Goal: Information Seeking & Learning: Learn about a topic

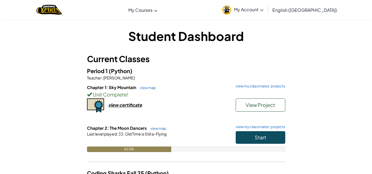
click at [268, 145] on div "Start" at bounding box center [257, 138] width 55 height 15
click at [270, 142] on button "Start" at bounding box center [261, 137] width 50 height 13
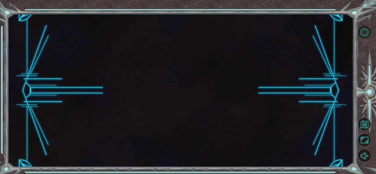
click at [261, 140] on div at bounding box center [180, 90] width 346 height 153
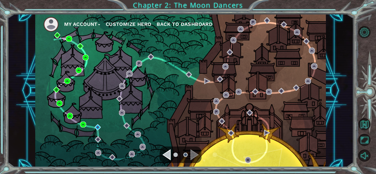
click at [96, 131] on div "My Account Customize Hero Back to Dashboard" at bounding box center [180, 90] width 291 height 153
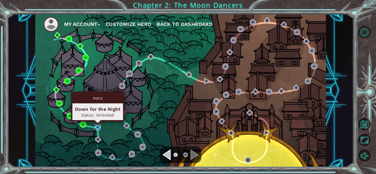
click at [101, 129] on img at bounding box center [98, 128] width 6 height 6
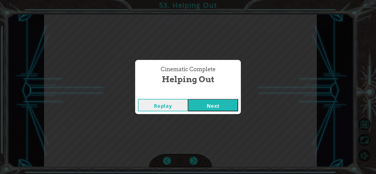
click at [224, 109] on button "Next" at bounding box center [213, 105] width 50 height 12
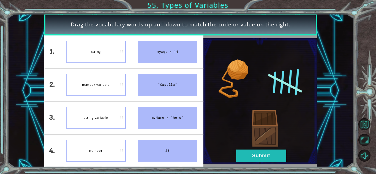
click at [266, 155] on button "Submit" at bounding box center [261, 156] width 50 height 12
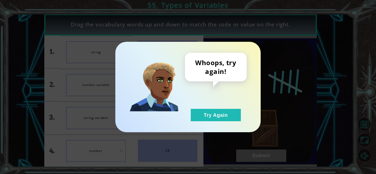
click at [224, 117] on button "Try Again" at bounding box center [216, 115] width 50 height 12
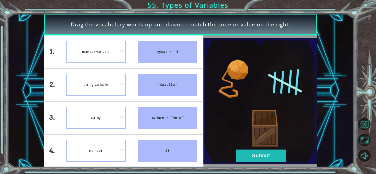
click at [255, 153] on button "Submit" at bounding box center [261, 156] width 50 height 12
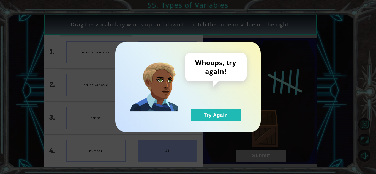
click at [225, 111] on button "Try Again" at bounding box center [216, 115] width 50 height 12
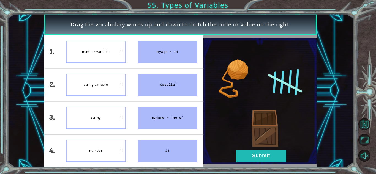
click at [250, 153] on button "Submit" at bounding box center [261, 156] width 50 height 12
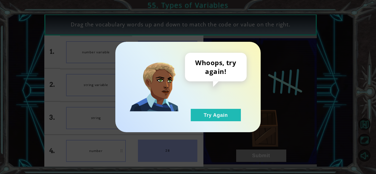
click at [223, 112] on button "Try Again" at bounding box center [216, 115] width 50 height 12
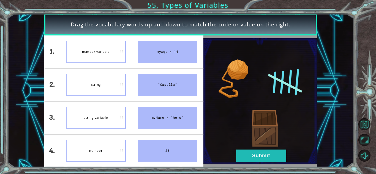
click at [256, 158] on button "Submit" at bounding box center [261, 156] width 50 height 12
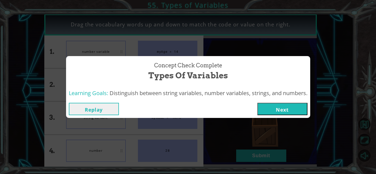
click at [258, 157] on div "Concept Check Complete Types of Variables Learning Goals: Distinguish between s…" at bounding box center [188, 87] width 376 height 174
click at [282, 98] on div "Learning Goals: Distinguish between string variables, number variables, strings…" at bounding box center [188, 94] width 244 height 14
click at [281, 108] on button "Next" at bounding box center [283, 109] width 50 height 12
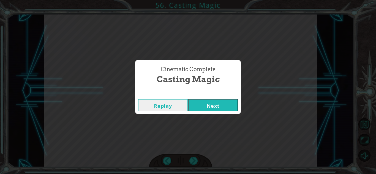
click at [228, 106] on button "Next" at bounding box center [213, 105] width 50 height 12
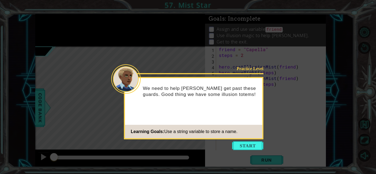
click at [255, 146] on button "Start" at bounding box center [247, 146] width 31 height 9
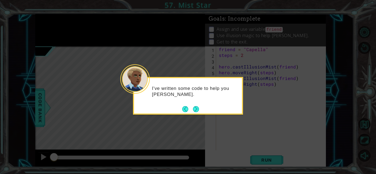
click at [200, 111] on div "I've written some code to help you hide Capella." at bounding box center [188, 96] width 110 height 38
click at [199, 109] on button "Next" at bounding box center [196, 109] width 6 height 6
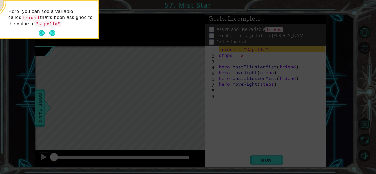
click at [55, 31] on button "Next" at bounding box center [52, 33] width 6 height 6
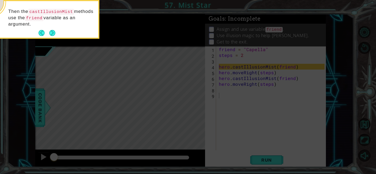
click at [55, 34] on button "Next" at bounding box center [52, 33] width 6 height 6
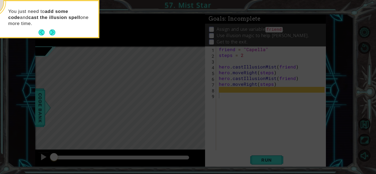
click at [56, 33] on div "You just need to add some code and cast the illusion spell one more time." at bounding box center [44, 19] width 108 height 36
click at [55, 33] on button "Next" at bounding box center [52, 32] width 6 height 6
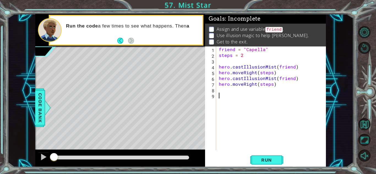
click at [257, 156] on button "Run" at bounding box center [266, 160] width 33 height 12
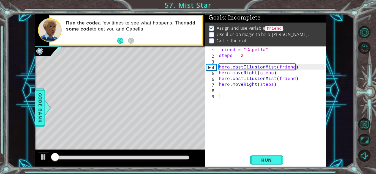
scroll to position [4, 0]
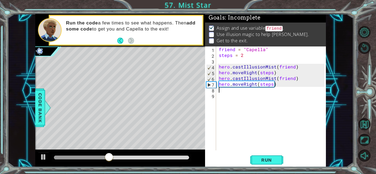
click at [239, 91] on div "friend = "Capella" steps = 2 hero . castIllusionMist ( friend ) hero . moveRigh…" at bounding box center [273, 105] width 110 height 116
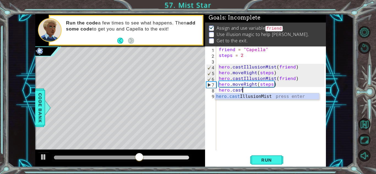
scroll to position [0, 1]
click at [261, 95] on div "hero.cast IllusionMist press enter" at bounding box center [267, 103] width 104 height 20
type textarea "hero.castIllusionMist(friend)"
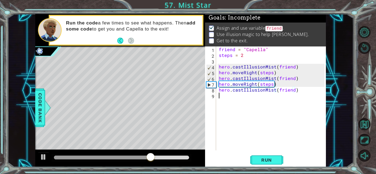
click at [228, 98] on div "friend = "Capella" steps = 2 hero . castIllusionMist ( friend ) hero . moveRigh…" at bounding box center [273, 105] width 110 height 116
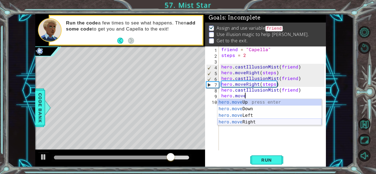
click at [258, 123] on div "hero.move Up press enter hero.move Down press enter hero.move Left press enter …" at bounding box center [270, 119] width 104 height 40
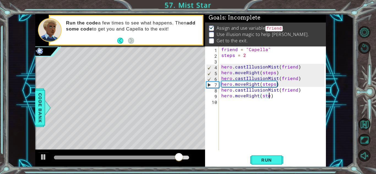
scroll to position [0, 3]
type textarea "hero.moveRight(steps)"
click at [276, 157] on button "Run" at bounding box center [266, 160] width 33 height 12
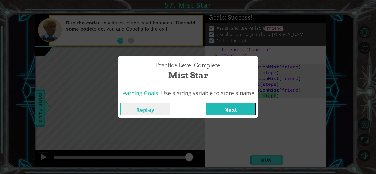
click at [247, 111] on button "Next" at bounding box center [231, 109] width 50 height 12
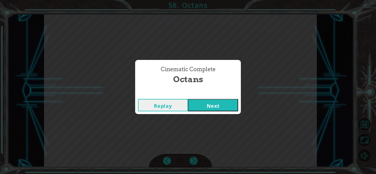
drag, startPoint x: 225, startPoint y: 109, endPoint x: 221, endPoint y: 108, distance: 4.1
click at [223, 109] on button "Next" at bounding box center [213, 105] width 50 height 12
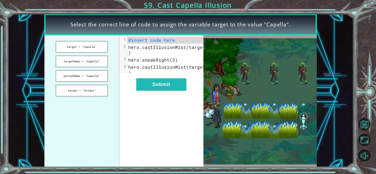
click at [82, 46] on button "target = "Capella"" at bounding box center [82, 47] width 52 height 12
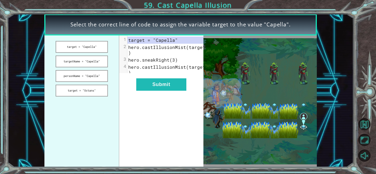
click at [165, 84] on button "Submit" at bounding box center [161, 85] width 50 height 12
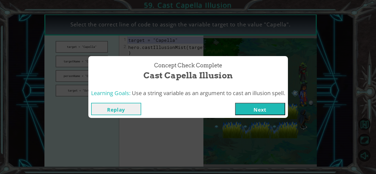
click at [277, 111] on button "Next" at bounding box center [260, 109] width 50 height 12
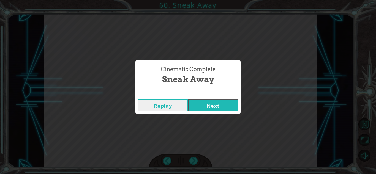
click at [220, 103] on button "Next" at bounding box center [213, 105] width 50 height 12
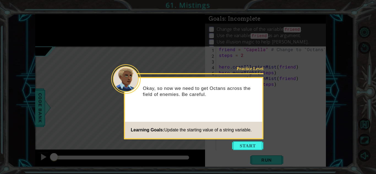
click at [249, 149] on button "Start" at bounding box center [247, 146] width 31 height 9
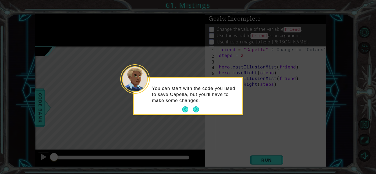
click at [196, 109] on button "Next" at bounding box center [196, 110] width 6 height 6
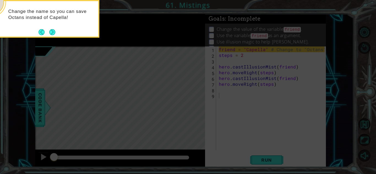
click at [55, 34] on button "Next" at bounding box center [52, 32] width 6 height 6
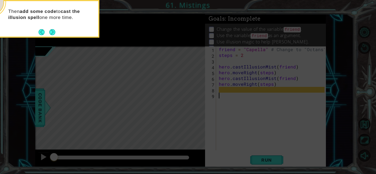
click at [54, 33] on button "Next" at bounding box center [52, 32] width 6 height 6
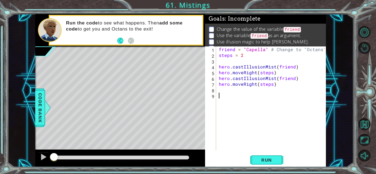
click at [267, 155] on button "Run" at bounding box center [266, 160] width 33 height 12
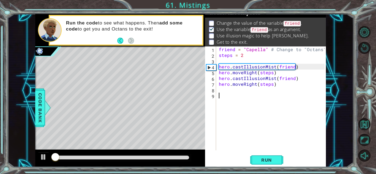
scroll to position [7, 0]
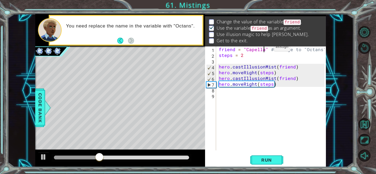
click at [265, 48] on div "friend = "Capella" # Change to "Octans" steps = 2 hero . castIllusionMist ( fri…" at bounding box center [273, 105] width 110 height 116
click at [264, 160] on span "Run" at bounding box center [267, 161] width 22 height 6
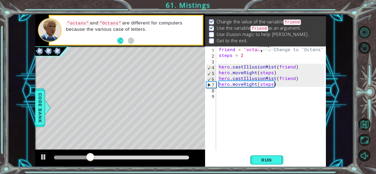
click at [248, 47] on div "friend = "octans" # Change to "Octans" steps = 2 hero . castIllusionMist ( frie…" at bounding box center [273, 105] width 110 height 116
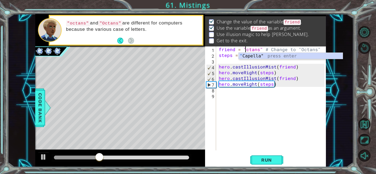
scroll to position [0, 2]
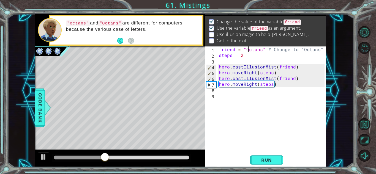
type textarea "friend = "Octans" # Change to "Octans""
click at [274, 160] on span "Run" at bounding box center [267, 161] width 22 height 6
click at [219, 91] on div "friend = "Octans" # Change to "Octans" steps = 2 hero . castIllusionMist ( frie…" at bounding box center [273, 105] width 110 height 116
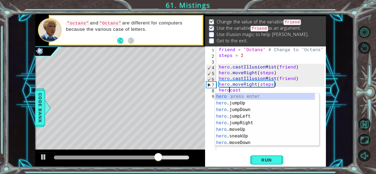
scroll to position [0, 1]
click at [255, 91] on div "friend = "Octans" # Change to "Octans" steps = 2 hero . castIllusionMist ( frie…" at bounding box center [273, 105] width 110 height 116
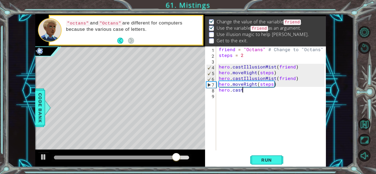
scroll to position [0, 1]
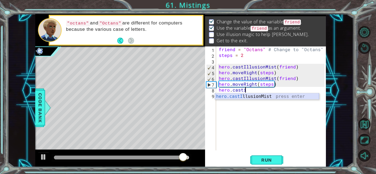
click at [254, 96] on div "hero.castI llusionMist press enter" at bounding box center [267, 103] width 104 height 20
type textarea "hero.castIllusionMist(friend)"
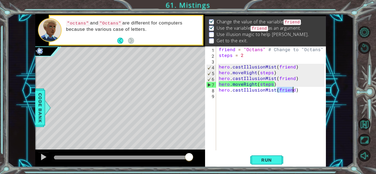
click at [238, 96] on div "friend = "Octans" # Change to "Octans" steps = 2 hero . castIllusionMist ( frie…" at bounding box center [273, 105] width 110 height 116
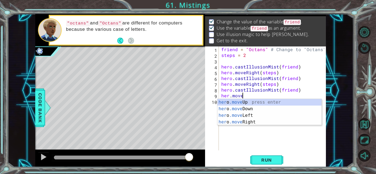
scroll to position [0, 1]
click at [252, 122] on div "her o .move Up press enter her o .move Down press enter her o .move Left press …" at bounding box center [270, 119] width 104 height 40
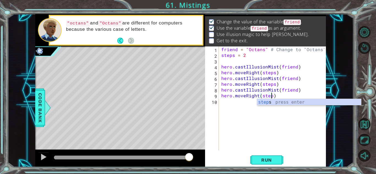
scroll to position [0, 3]
type textarea "hero.moveRight(steps)"
click at [265, 155] on button "Run" at bounding box center [266, 160] width 33 height 12
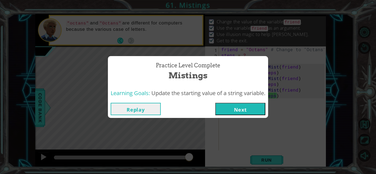
click at [254, 115] on button "Next" at bounding box center [240, 109] width 50 height 12
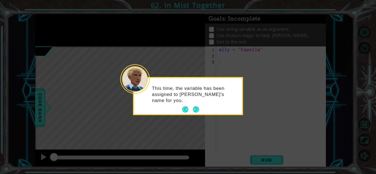
click at [192, 108] on footer at bounding box center [190, 110] width 17 height 8
click at [193, 108] on button "Next" at bounding box center [196, 110] width 6 height 6
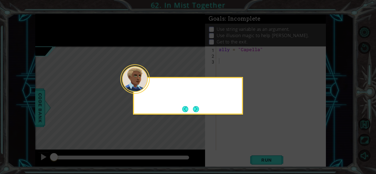
click at [192, 108] on button "Back" at bounding box center [187, 109] width 11 height 6
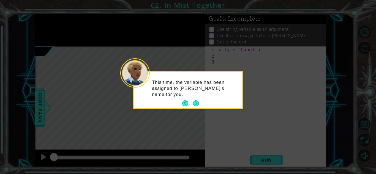
click at [193, 108] on div "This time, the variable has been assigned to Capella's name for you." at bounding box center [188, 90] width 110 height 38
click at [194, 106] on button "Next" at bounding box center [196, 104] width 6 height 6
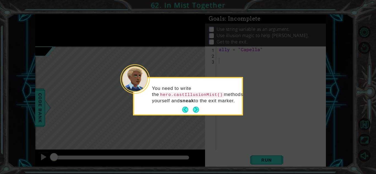
drag, startPoint x: 194, startPoint y: 106, endPoint x: 197, endPoint y: 106, distance: 3.0
click at [195, 106] on footer at bounding box center [190, 110] width 17 height 8
click at [197, 107] on button "Next" at bounding box center [196, 110] width 6 height 6
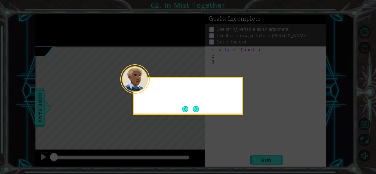
click at [197, 108] on button "Next" at bounding box center [196, 109] width 6 height 6
click at [197, 108] on div "Level Map" at bounding box center [162, 128] width 255 height 162
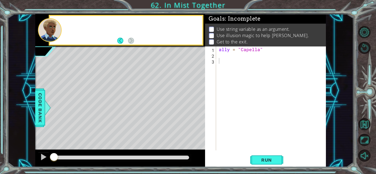
click at [197, 108] on div "Level Map" at bounding box center [162, 128] width 255 height 162
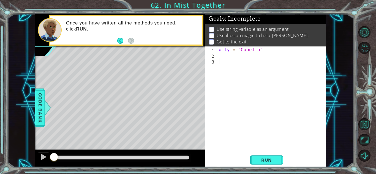
click at [258, 154] on div "1 2 3 ally = "Capella" הההההההההההההההההההההההההההההההההההההההההההההההההההההההה…" at bounding box center [265, 107] width 121 height 121
click at [258, 158] on span "Run" at bounding box center [267, 161] width 22 height 6
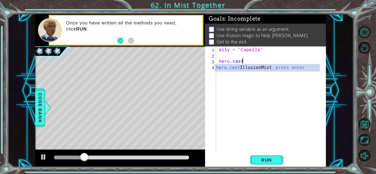
scroll to position [0, 1]
click at [275, 67] on div "hero.cast IllusionMist press enter" at bounding box center [267, 74] width 104 height 20
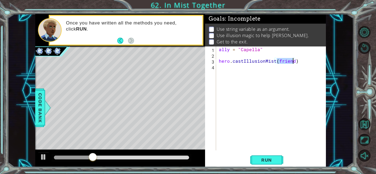
click at [274, 155] on button "Run" at bounding box center [266, 160] width 33 height 12
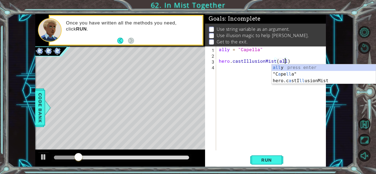
scroll to position [0, 4]
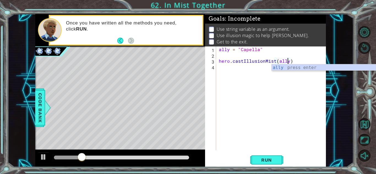
type textarea "hero.castIllusionMist(ally)"
click at [267, 163] on button "Run" at bounding box center [266, 160] width 33 height 12
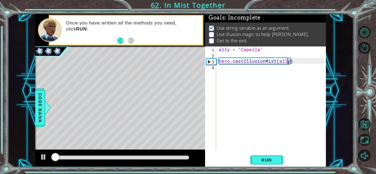
scroll to position [4, 0]
click at [230, 67] on div "ally = "Capella" hero . castIllusionMist ( ally )" at bounding box center [273, 105] width 110 height 116
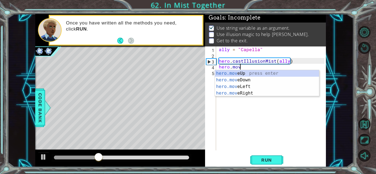
scroll to position [0, 1]
click at [263, 95] on div "hero.move Up press enter hero.move Down press enter hero.move Left press enter …" at bounding box center [267, 90] width 104 height 40
type textarea "hero.moveRight(1)"
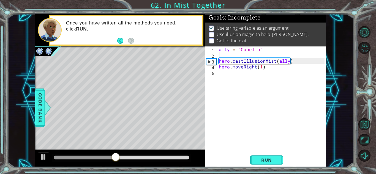
click at [225, 53] on div "ally = "Capella" hero . castIllusionMist ( ally ) hero . moveRight ( 1 )" at bounding box center [273, 105] width 110 height 116
click at [263, 66] on div "ally = "Capella" steps = 2 hero . castIllusionMist ( ally ) hero . moveRight ( …" at bounding box center [273, 105] width 110 height 116
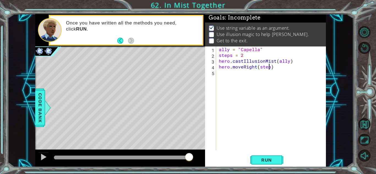
scroll to position [0, 3]
click at [268, 157] on button "Run" at bounding box center [266, 160] width 33 height 12
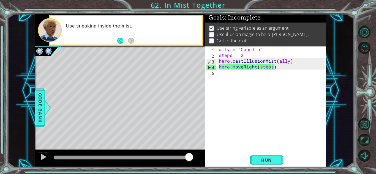
click at [276, 155] on button "Run" at bounding box center [266, 160] width 33 height 12
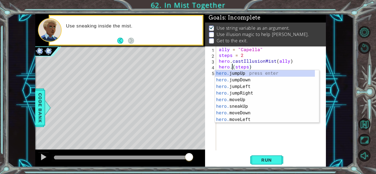
scroll to position [0, 1]
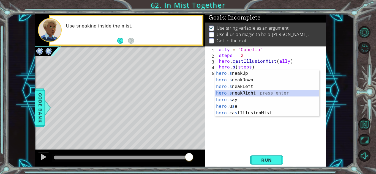
click at [255, 93] on div "hero.s neakUp press enter hero.s neakDown press enter hero.s neakLeft press ent…" at bounding box center [267, 100] width 104 height 60
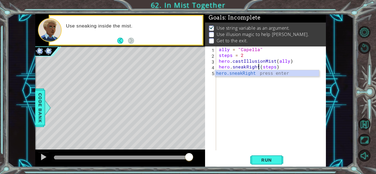
click at [271, 156] on button "Run" at bounding box center [266, 160] width 33 height 12
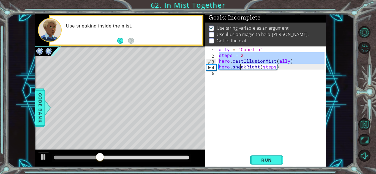
drag, startPoint x: 218, startPoint y: 58, endPoint x: 237, endPoint y: 64, distance: 19.9
click at [237, 64] on div "ally = "Capella" steps = 2 hero . castIllusionMist ( ally ) hero . sneakRight (…" at bounding box center [271, 99] width 107 height 104
type textarea "steps = 2 hero.castIllusionMist(ally)"
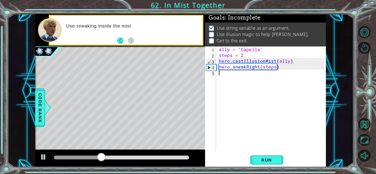
click at [257, 89] on div "ally = "Capella" steps = 2 hero . castIllusionMist ( ally ) hero . sneakRight (…" at bounding box center [273, 105] width 110 height 116
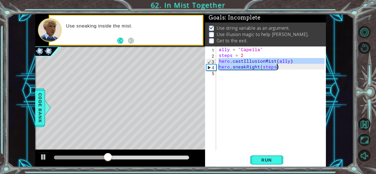
drag, startPoint x: 219, startPoint y: 61, endPoint x: 283, endPoint y: 70, distance: 64.8
click at [283, 70] on div "ally = "Capella" steps = 2 hero . castIllusionMist ( ally ) hero . sneakRight (…" at bounding box center [273, 105] width 110 height 116
type textarea "hero.castIllusionMist(ally) hero.sneakRight(steps)"
click at [226, 75] on div "ally = "Capella" steps = 2 hero . castIllusionMist ( ally ) hero . sneakRight (…" at bounding box center [273, 105] width 110 height 116
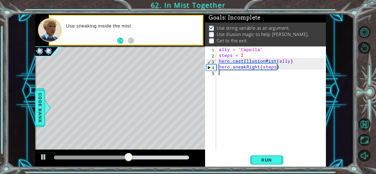
paste textarea "hero.sneakRight(steps)"
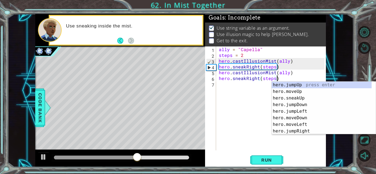
click at [267, 158] on span "Run" at bounding box center [267, 161] width 22 height 6
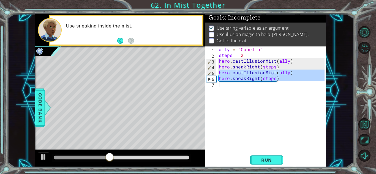
drag, startPoint x: 219, startPoint y: 71, endPoint x: 289, endPoint y: 84, distance: 71.6
click at [289, 84] on div "ally = "Capella" steps = 2 hero . castIllusionMist ( ally ) hero . sneakRight (…" at bounding box center [273, 105] width 110 height 116
type textarea "hero.sneakRight(steps)"
click at [234, 87] on div "ally = "Capella" steps = 2 hero . castIllusionMist ( ally ) hero . sneakRight (…" at bounding box center [271, 99] width 107 height 104
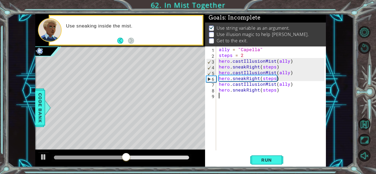
click at [277, 160] on span "Run" at bounding box center [267, 161] width 22 height 6
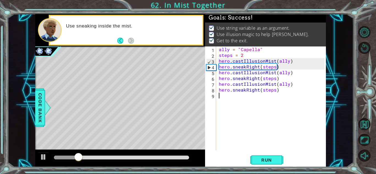
click at [160, 158] on div at bounding box center [121, 158] width 135 height 4
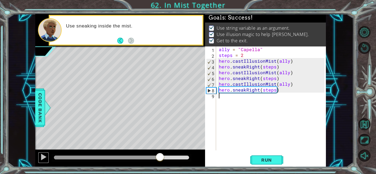
click at [39, 161] on button at bounding box center [43, 157] width 11 height 11
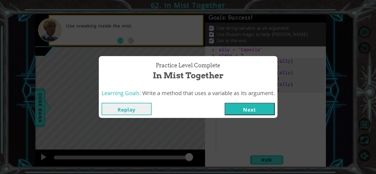
click at [239, 110] on button "Next" at bounding box center [250, 109] width 50 height 12
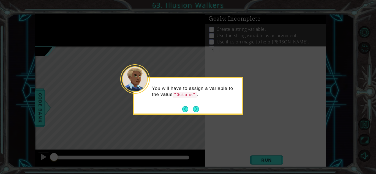
drag, startPoint x: 199, startPoint y: 109, endPoint x: 195, endPoint y: 109, distance: 3.6
click at [197, 109] on button "Next" at bounding box center [196, 109] width 6 height 6
click at [192, 108] on button "Back" at bounding box center [187, 109] width 11 height 6
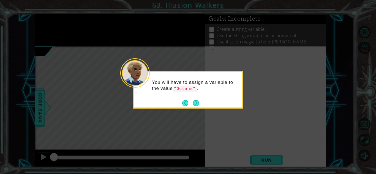
click at [197, 107] on footer at bounding box center [190, 103] width 17 height 8
click at [197, 106] on button "Next" at bounding box center [196, 103] width 6 height 6
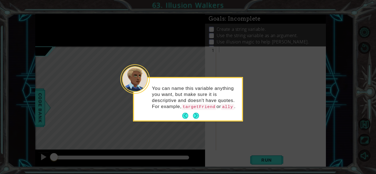
drag, startPoint x: 195, startPoint y: 109, endPoint x: 198, endPoint y: 116, distance: 7.5
click at [196, 107] on code "targetFriend" at bounding box center [199, 107] width 35 height 6
click at [198, 116] on button "Next" at bounding box center [196, 116] width 6 height 6
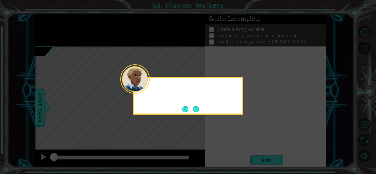
click at [198, 114] on div at bounding box center [188, 96] width 110 height 38
click at [198, 109] on button "Next" at bounding box center [196, 109] width 6 height 6
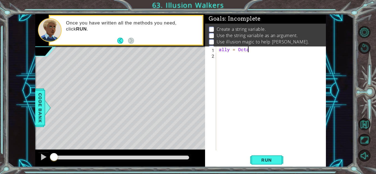
scroll to position [0, 2]
click at [267, 159] on span "Run" at bounding box center [267, 161] width 22 height 6
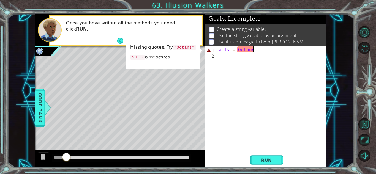
click at [267, 159] on span "Run" at bounding box center [267, 161] width 22 height 6
click at [275, 155] on button "Run" at bounding box center [266, 160] width 33 height 12
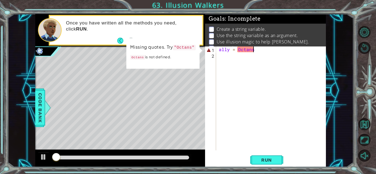
click at [275, 155] on button "Run" at bounding box center [266, 160] width 33 height 12
click at [241, 48] on div "ally = Octans" at bounding box center [273, 105] width 110 height 116
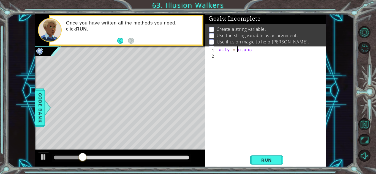
scroll to position [0, 1]
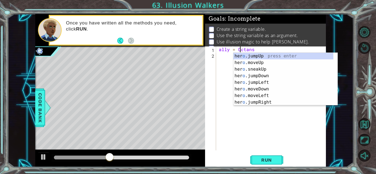
click at [261, 160] on span "Run" at bounding box center [267, 161] width 22 height 6
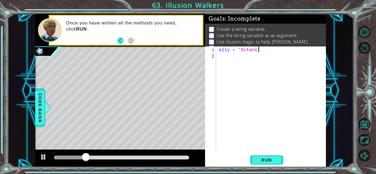
scroll to position [0, 2]
type textarea "ally = "Octans""
click at [268, 161] on span "Run" at bounding box center [267, 161] width 22 height 6
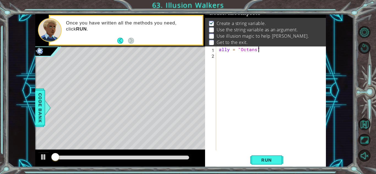
scroll to position [7, 0]
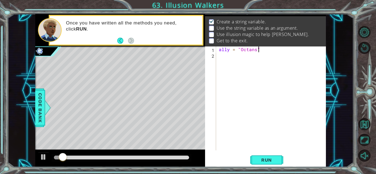
click at [220, 60] on div "ally = "Octans"" at bounding box center [273, 105] width 110 height 116
type textarea "steps = 2"
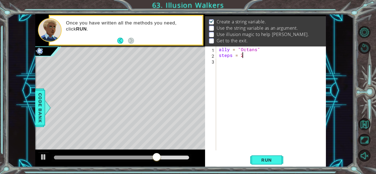
click at [227, 61] on div "ally = "Octans" steps = 2" at bounding box center [273, 105] width 110 height 116
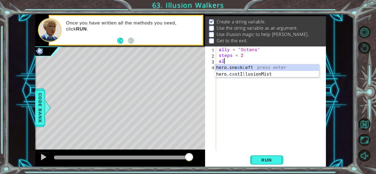
scroll to position [0, 0]
type textarea "a"
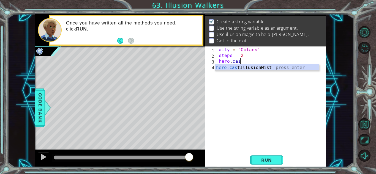
scroll to position [0, 1]
click at [262, 69] on div "hero.cast IllusionMist press enter" at bounding box center [267, 74] width 104 height 20
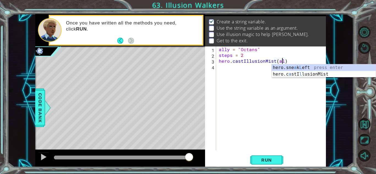
type textarea "hero.castIllusionMist(ally)"
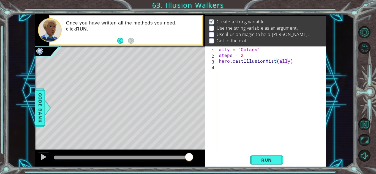
scroll to position [0, 4]
click at [228, 69] on div "ally = "Octans" steps = 2 hero . castIllusionMist ( ally )" at bounding box center [273, 105] width 110 height 116
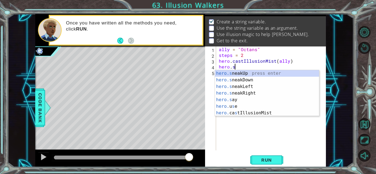
scroll to position [0, 1]
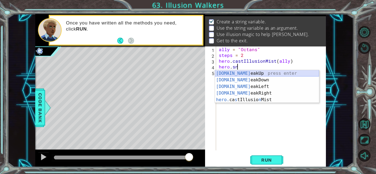
click at [261, 76] on div "hero.sn eakUp press enter hero.sn eakDown press enter hero.sn eakLeft press ent…" at bounding box center [267, 93] width 104 height 46
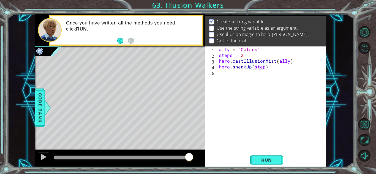
scroll to position [0, 3]
type textarea "hero.sneakUp(steps)"
click at [267, 158] on span "Run" at bounding box center [267, 161] width 22 height 6
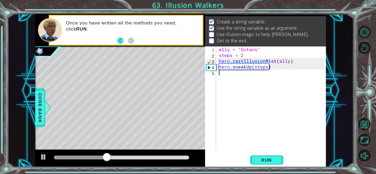
click at [226, 75] on div "ally = "Octans" steps = 2 hero . castIllusionMist ( ally ) hero . sneakUp ( ste…" at bounding box center [273, 105] width 110 height 116
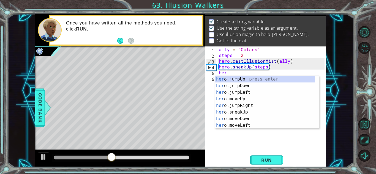
scroll to position [0, 0]
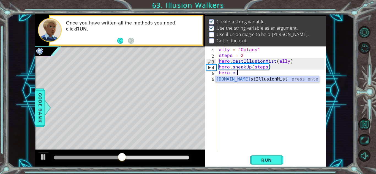
type textarea "hero.cast"
click at [261, 83] on div "ally = "Octans" steps = 2 hero . castIllusionMist ( ally ) hero . sneakUp ( ste…" at bounding box center [273, 105] width 110 height 116
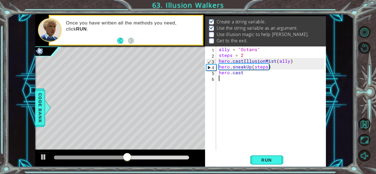
scroll to position [0, 0]
click at [245, 77] on div "ally = "Octans" steps = 2 hero . castIllusionMist ( ally ) hero . sneakUp ( ste…" at bounding box center [273, 105] width 110 height 116
click at [246, 70] on div "ally = "Octans" steps = 2 hero . castIllusionMist ( ally ) hero . sneakUp ( ste…" at bounding box center [273, 105] width 110 height 116
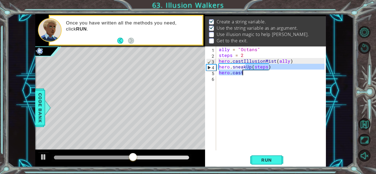
click at [247, 74] on div "ally = "Octans" steps = 2 hero . castIllusionMist ( ally ) hero . sneakUp ( ste…" at bounding box center [271, 99] width 107 height 104
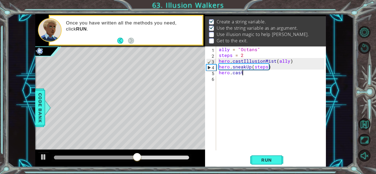
scroll to position [0, 1]
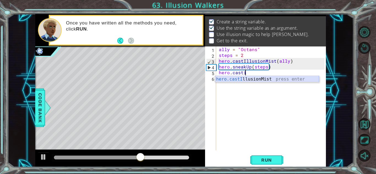
click at [251, 77] on div "hero.castI llusionMist press enter" at bounding box center [267, 86] width 104 height 20
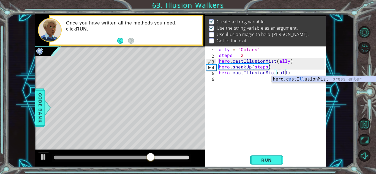
type textarea "hero.castIllusionMist(ally)"
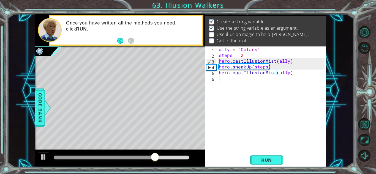
click at [229, 79] on div "ally = "Octans" steps = 2 hero . castIllusionMist ( ally ) hero . sneakUp ( ste…" at bounding box center [273, 105] width 110 height 116
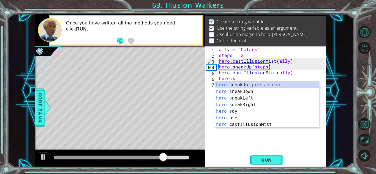
scroll to position [0, 1]
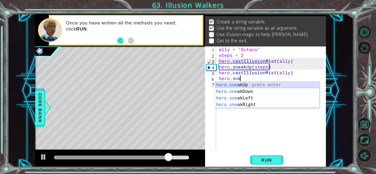
click at [270, 85] on div "hero.sne akUp press enter hero.sne akDown press enter hero.sne akLeft press ent…" at bounding box center [267, 102] width 104 height 40
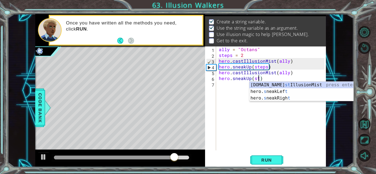
scroll to position [0, 2]
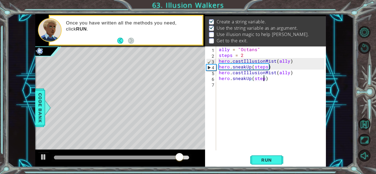
type textarea "hero.sneakUp(steps)"
click at [268, 160] on span "Run" at bounding box center [267, 161] width 22 height 6
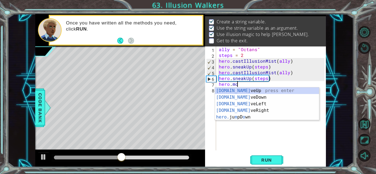
scroll to position [0, 1]
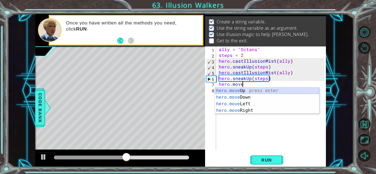
click at [255, 93] on div "hero.move Up press enter hero.move Down press enter hero.move Left press enter …" at bounding box center [267, 108] width 104 height 40
type textarea "hero.moveUp(1)"
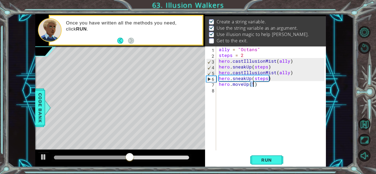
click at [237, 94] on div "ally = "Octans" steps = 2 hero . castIllusionMist ( ally ) hero . sneakUp ( ste…" at bounding box center [273, 105] width 110 height 116
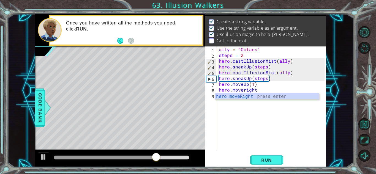
scroll to position [0, 2]
click at [237, 94] on div "hero.moveRigh t press enter" at bounding box center [267, 103] width 104 height 20
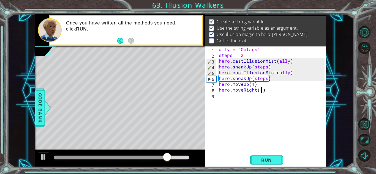
scroll to position [0, 2]
type textarea "hero.moveRight(3)"
click at [260, 158] on span "Run" at bounding box center [267, 161] width 22 height 6
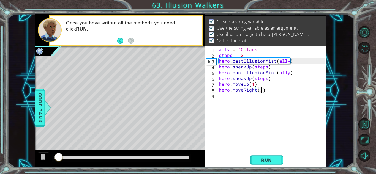
click at [166, 158] on div at bounding box center [121, 158] width 135 height 4
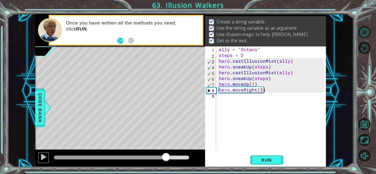
click at [45, 156] on div at bounding box center [43, 157] width 7 height 7
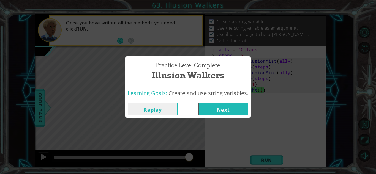
click at [228, 111] on button "Next" at bounding box center [223, 109] width 50 height 12
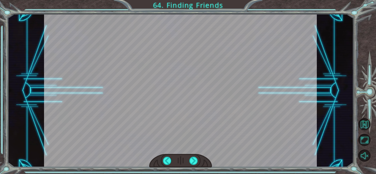
click at [192, 159] on div at bounding box center [194, 161] width 9 height 8
click at [171, 160] on div at bounding box center [167, 161] width 9 height 8
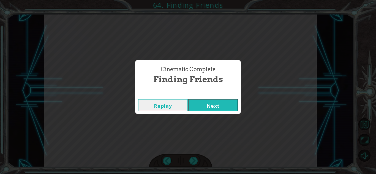
click at [207, 103] on button "Next" at bounding box center [213, 105] width 50 height 12
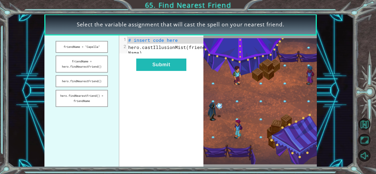
click at [82, 46] on button "friendName = "Capella"" at bounding box center [82, 47] width 52 height 12
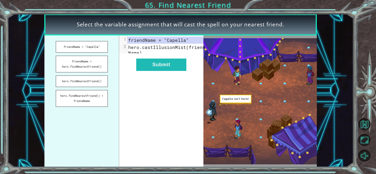
click at [88, 70] on button "friendName = hero.findNearestFriend()" at bounding box center [82, 64] width 52 height 17
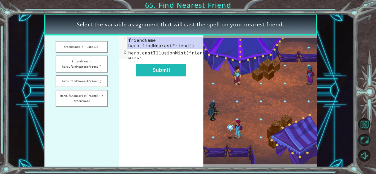
click at [152, 76] on button "Submit" at bounding box center [161, 70] width 50 height 12
click at [166, 72] on button "Submit" at bounding box center [161, 70] width 50 height 12
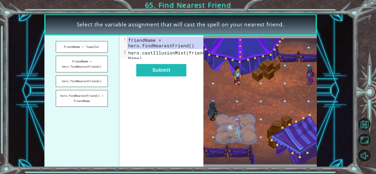
click at [90, 98] on button "hero.findNearestFriend() = friendName" at bounding box center [82, 98] width 52 height 17
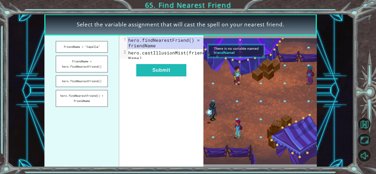
click at [165, 72] on button "Submit" at bounding box center [161, 70] width 50 height 12
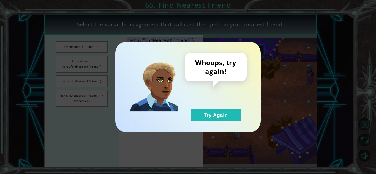
click at [209, 116] on button "Try Again" at bounding box center [216, 115] width 50 height 12
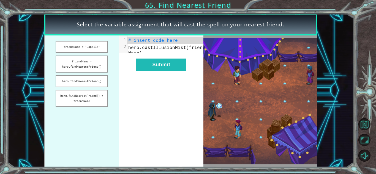
click at [79, 80] on button "hero.findNearestFriend()" at bounding box center [82, 82] width 52 height 12
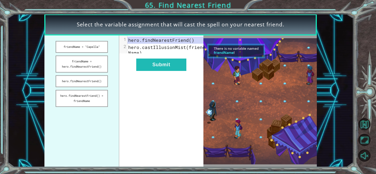
click at [152, 71] on button "Submit" at bounding box center [161, 65] width 50 height 12
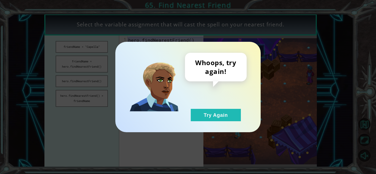
click at [201, 113] on button "Try Again" at bounding box center [216, 115] width 50 height 12
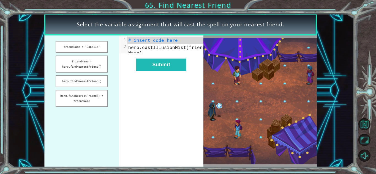
click at [83, 60] on button "friendName = hero.findNearestFriend()" at bounding box center [82, 64] width 52 height 17
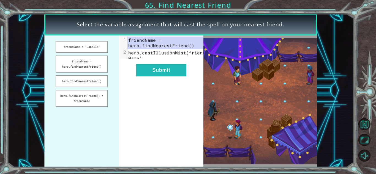
click at [156, 77] on button "Submit" at bounding box center [161, 70] width 50 height 12
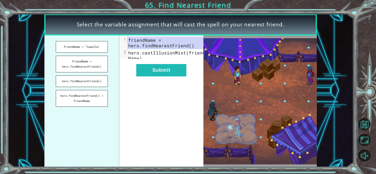
click at [156, 77] on button "Submit" at bounding box center [161, 70] width 50 height 12
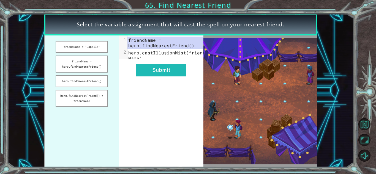
click at [90, 46] on button "friendName = "Capella"" at bounding box center [82, 47] width 52 height 12
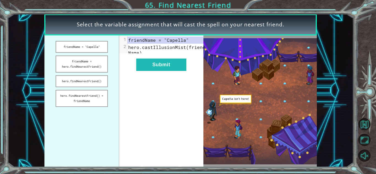
click at [163, 69] on button "Submit" at bounding box center [161, 65] width 50 height 12
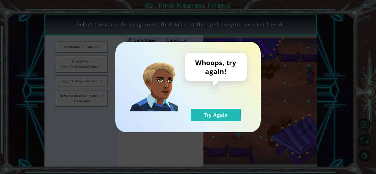
click at [205, 115] on button "Try Again" at bounding box center [216, 115] width 50 height 12
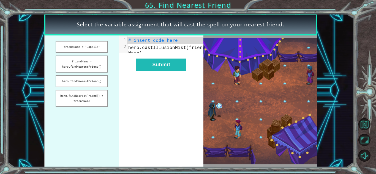
click at [95, 66] on button "friendName = hero.findNearestFriend()" at bounding box center [82, 64] width 52 height 17
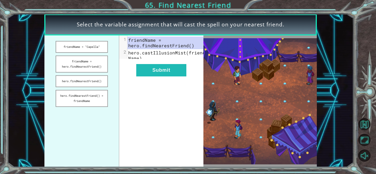
click at [161, 76] on button "Submit" at bounding box center [161, 70] width 50 height 12
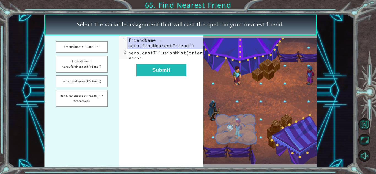
click at [162, 77] on button "Submit" at bounding box center [161, 70] width 50 height 12
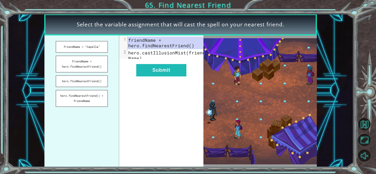
click at [161, 77] on button "Submit" at bounding box center [161, 70] width 50 height 12
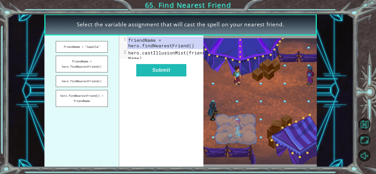
click at [161, 77] on button "Submit" at bounding box center [161, 70] width 50 height 12
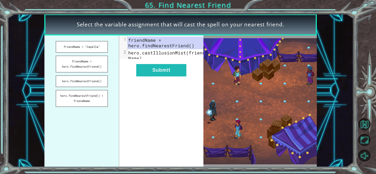
click at [161, 77] on button "Submit" at bounding box center [161, 70] width 50 height 12
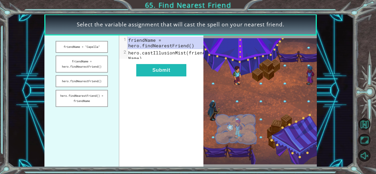
click at [162, 77] on button "Submit" at bounding box center [161, 70] width 50 height 12
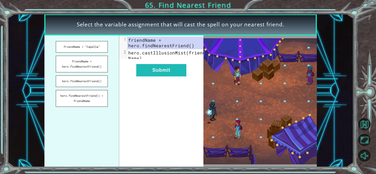
click at [162, 77] on button "Submit" at bounding box center [161, 70] width 50 height 12
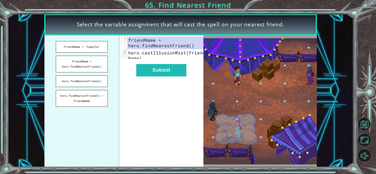
click at [162, 77] on button "Submit" at bounding box center [161, 70] width 50 height 12
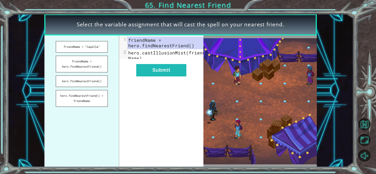
drag, startPoint x: 157, startPoint y: 80, endPoint x: 154, endPoint y: 77, distance: 3.3
click at [156, 77] on button "Submit" at bounding box center [161, 70] width 50 height 12
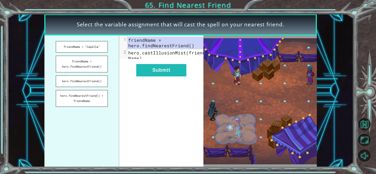
click at [154, 77] on button "Submit" at bounding box center [161, 70] width 50 height 12
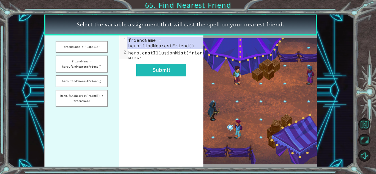
click at [154, 77] on button "Submit" at bounding box center [161, 70] width 50 height 12
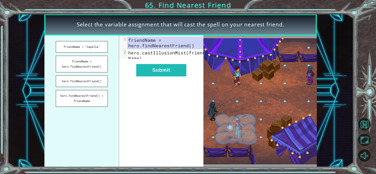
click at [154, 77] on button "Submit" at bounding box center [161, 70] width 50 height 12
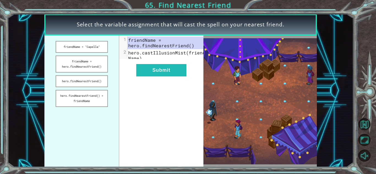
click at [155, 77] on button "Submit" at bounding box center [161, 70] width 50 height 12
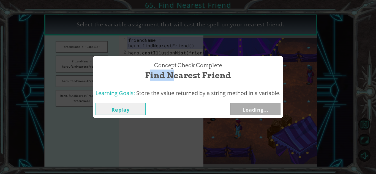
click at [156, 76] on span "Find Nearest Friend" at bounding box center [188, 76] width 86 height 12
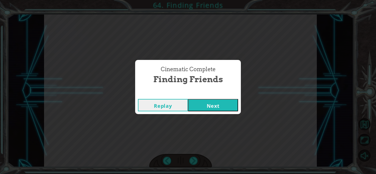
click at [206, 106] on button "Next" at bounding box center [213, 105] width 50 height 12
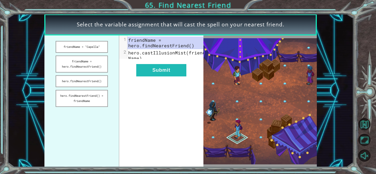
click at [95, 101] on button "hero.findNearestFriend() = friendName" at bounding box center [82, 98] width 52 height 17
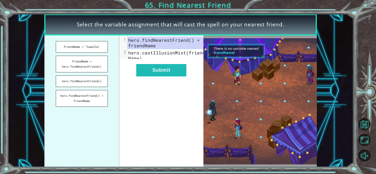
click at [82, 82] on button "hero.findNearestFriend()" at bounding box center [82, 82] width 52 height 12
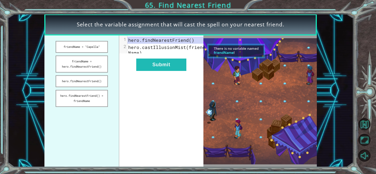
click at [170, 61] on div "xxxxxxxxxx 2 1 hero.findNearestFriend() 2 hero.castIllusionMist(friendName) Sub…" at bounding box center [161, 102] width 84 height 132
click at [160, 71] on button "Submit" at bounding box center [161, 65] width 50 height 12
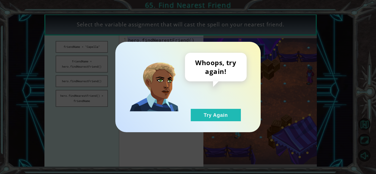
drag, startPoint x: 200, startPoint y: 111, endPoint x: 186, endPoint y: 104, distance: 15.4
click at [199, 111] on button "Try Again" at bounding box center [216, 115] width 50 height 12
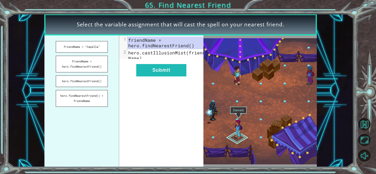
click at [93, 63] on button "friendName = hero.findNearestFriend()" at bounding box center [82, 64] width 52 height 17
click at [98, 60] on button "friendName = hero.findNearestFriend()" at bounding box center [82, 64] width 52 height 17
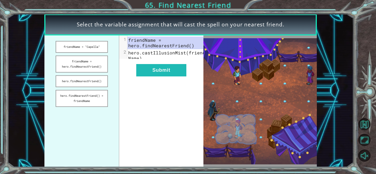
click at [98, 60] on button "friendName = hero.findNearestFriend()" at bounding box center [82, 64] width 52 height 17
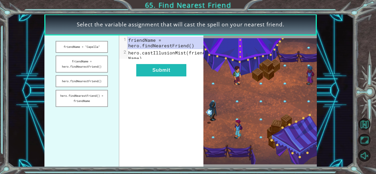
click at [176, 71] on button "Submit" at bounding box center [161, 70] width 50 height 12
click at [175, 73] on button "Submit" at bounding box center [161, 70] width 50 height 12
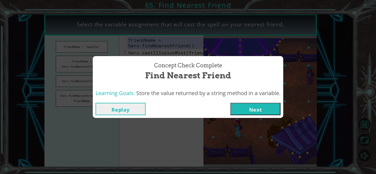
click at [258, 112] on button "Next" at bounding box center [256, 109] width 50 height 12
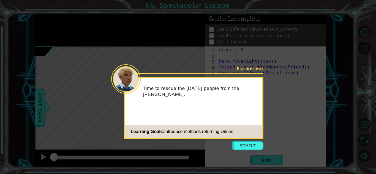
click at [250, 143] on button "Start" at bounding box center [247, 146] width 31 height 9
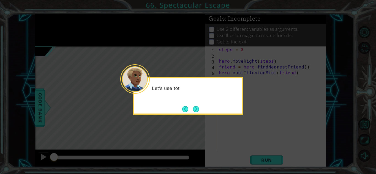
click at [197, 112] on button "Next" at bounding box center [196, 109] width 7 height 7
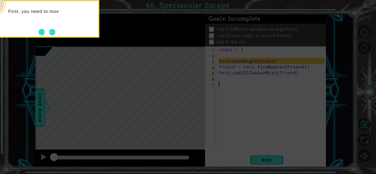
click at [55, 34] on button "Next" at bounding box center [52, 32] width 6 height 6
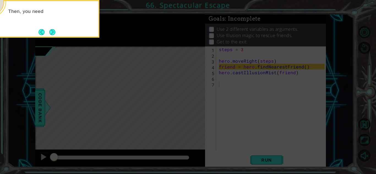
click at [49, 29] on button "Next" at bounding box center [52, 32] width 6 height 6
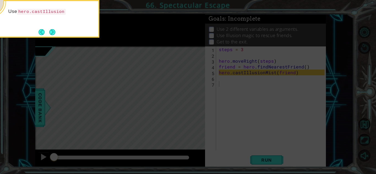
click at [53, 32] on button "Next" at bounding box center [52, 32] width 6 height 6
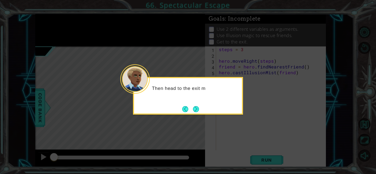
click at [195, 112] on button "Next" at bounding box center [196, 109] width 6 height 6
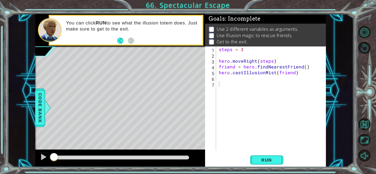
click at [278, 160] on button "Run" at bounding box center [266, 160] width 33 height 12
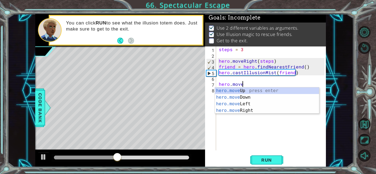
scroll to position [0, 1]
click at [257, 109] on div "hero.move Up press enter hero.move Down press enter hero.move Left press enter …" at bounding box center [267, 108] width 104 height 40
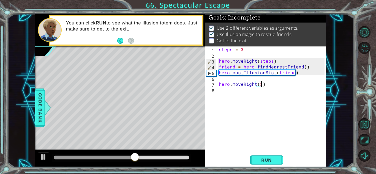
scroll to position [0, 2]
type textarea "hero.moveRight(3)"
drag, startPoint x: 272, startPoint y: 163, endPoint x: 262, endPoint y: 162, distance: 10.0
click at [271, 163] on button "Run" at bounding box center [266, 160] width 33 height 12
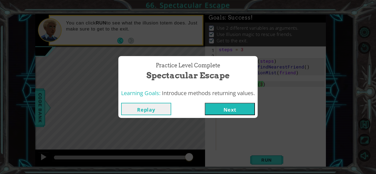
click at [232, 107] on button "Next" at bounding box center [230, 109] width 50 height 12
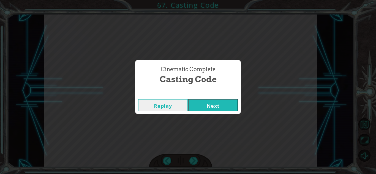
click at [210, 107] on button "Next" at bounding box center [213, 105] width 50 height 12
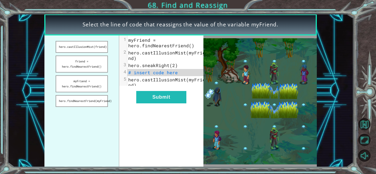
click at [81, 65] on button "friend = hero.findNearestFriend()" at bounding box center [82, 64] width 52 height 17
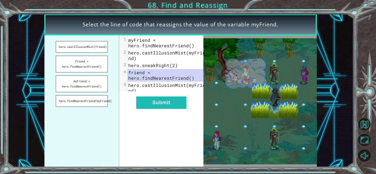
click at [160, 109] on button "Submit" at bounding box center [161, 103] width 50 height 12
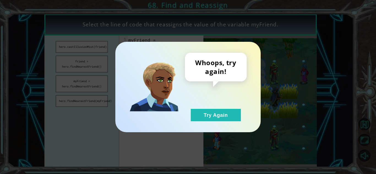
drag, startPoint x: 216, startPoint y: 120, endPoint x: 213, endPoint y: 119, distance: 3.3
click at [217, 120] on button "Try Again" at bounding box center [216, 115] width 50 height 12
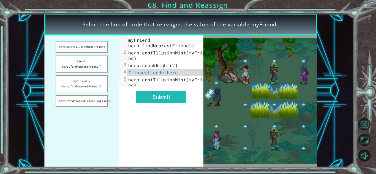
click at [101, 103] on button "hero.findNearestFriend(myFriend)" at bounding box center [82, 101] width 52 height 12
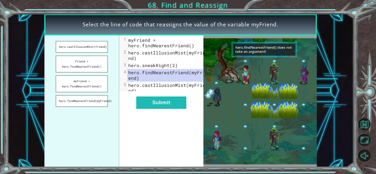
click at [162, 109] on button "Submit" at bounding box center [161, 103] width 50 height 12
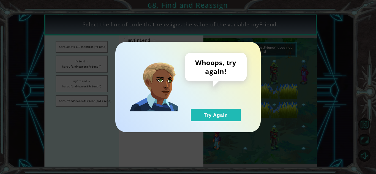
click at [202, 110] on button "Try Again" at bounding box center [216, 115] width 50 height 12
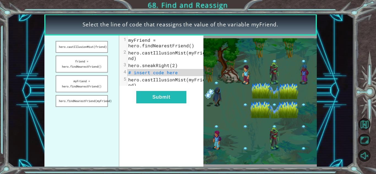
click at [99, 67] on button "friend = hero.findNearestFriend()" at bounding box center [82, 64] width 52 height 17
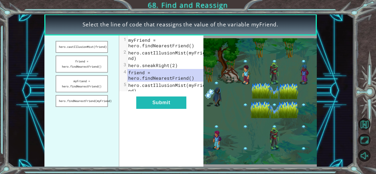
click at [177, 105] on button "Submit" at bounding box center [161, 103] width 50 height 12
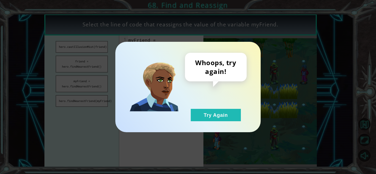
click at [204, 119] on button "Try Again" at bounding box center [216, 115] width 50 height 12
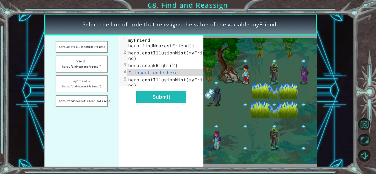
click at [90, 46] on button "hero.castIllusionMist(friend)" at bounding box center [82, 47] width 52 height 12
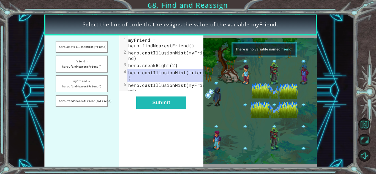
click at [157, 109] on button "Submit" at bounding box center [161, 103] width 50 height 12
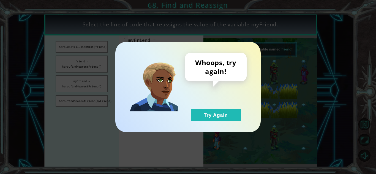
drag, startPoint x: 218, startPoint y: 117, endPoint x: 131, endPoint y: 99, distance: 89.0
click at [218, 117] on button "Try Again" at bounding box center [216, 115] width 50 height 12
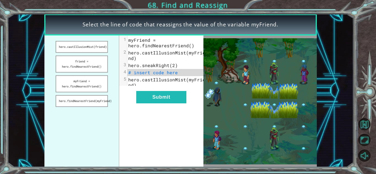
click at [101, 89] on button "myFriend = hero.findNearestFriend()" at bounding box center [82, 84] width 52 height 17
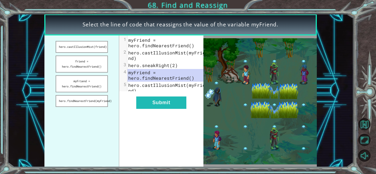
click at [98, 94] on ul "hero.castIllusionMist(friend) friend = hero.findNearestFriend() myFriend = hero…" at bounding box center [81, 102] width 75 height 132
click at [157, 103] on button "Submit" at bounding box center [161, 103] width 50 height 12
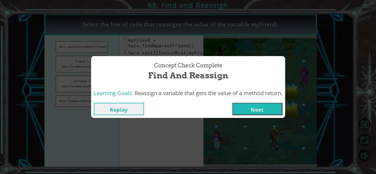
click at [265, 111] on button "Next" at bounding box center [258, 109] width 50 height 12
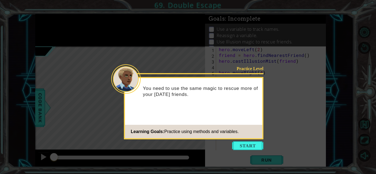
click at [253, 146] on button "Start" at bounding box center [247, 146] width 31 height 9
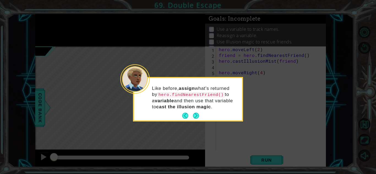
click at [198, 116] on button "Next" at bounding box center [196, 116] width 8 height 8
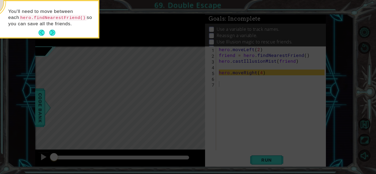
click at [52, 34] on button "Next" at bounding box center [52, 33] width 6 height 6
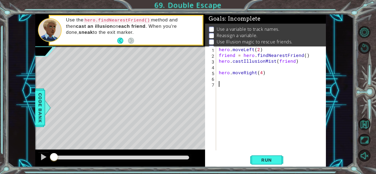
click at [274, 157] on button "Run" at bounding box center [266, 160] width 33 height 12
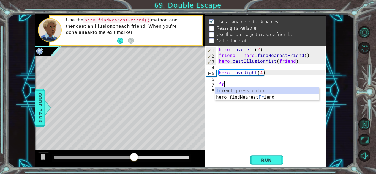
type textarea "f"
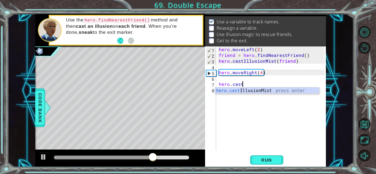
scroll to position [0, 1]
click at [263, 92] on div "hero.cast IllusionMist press enter" at bounding box center [267, 98] width 104 height 20
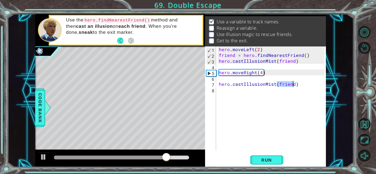
type textarea "hero.castIllusionMist(friend)"
click at [272, 160] on span "Run" at bounding box center [267, 161] width 22 height 6
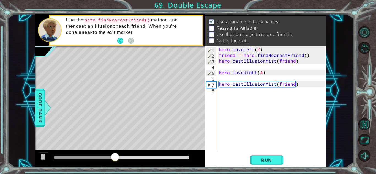
click at [243, 78] on div "hero . moveLeft ( 2 ) friend = hero . findNearestFriend ( ) hero . castIllusion…" at bounding box center [273, 105] width 110 height 116
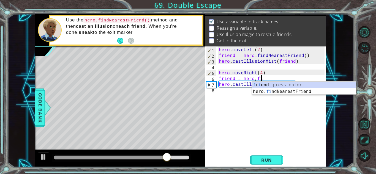
scroll to position [0, 2]
type textarea "friend = hero,find"
click at [289, 94] on div "f r i e nd press enter hero. find NearestFriend press enter" at bounding box center [304, 95] width 104 height 26
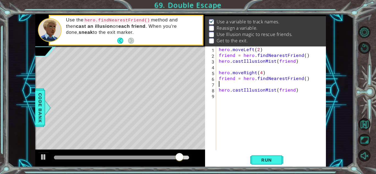
scroll to position [0, 0]
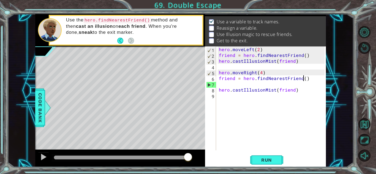
click at [304, 77] on div "hero . moveLeft ( 2 ) friend = hero . findNearestFriend ( ) hero . castIllusion…" at bounding box center [273, 105] width 110 height 116
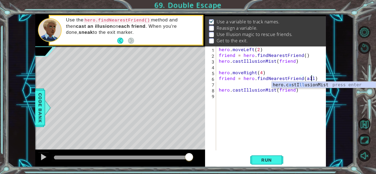
scroll to position [0, 6]
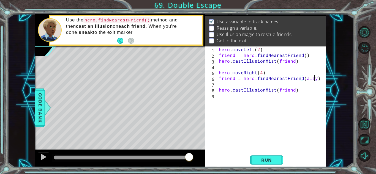
click at [293, 88] on div "hero . moveLeft ( 2 ) friend = hero . findNearestFriend ( ) hero . castIllusion…" at bounding box center [273, 105] width 110 height 116
click at [276, 155] on button "Run" at bounding box center [266, 160] width 33 height 12
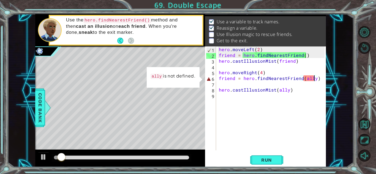
click at [313, 78] on div "hero . moveLeft ( 2 ) friend = hero . findNearestFriend ( ) hero . castIllusion…" at bounding box center [273, 105] width 110 height 116
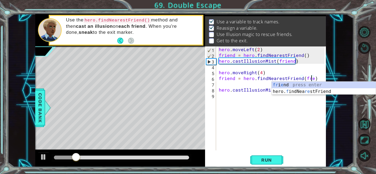
scroll to position [0, 6]
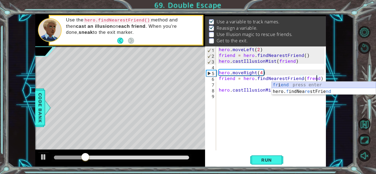
click at [284, 85] on div "fr i end press enter hero. f indNea re stFrie nd press enter" at bounding box center [324, 95] width 104 height 26
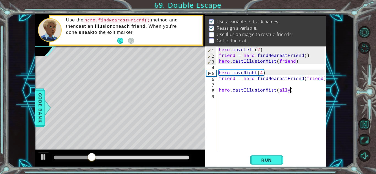
click at [290, 90] on div "hero . moveLeft ( 2 ) friend = hero . findNearestFriend ( ) hero . castIllusion…" at bounding box center [273, 105] width 110 height 116
type textarea "hero.castIllusionMist(friend)"
click at [280, 157] on button "Run" at bounding box center [266, 160] width 33 height 12
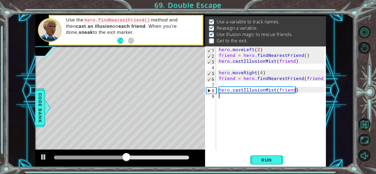
click at [237, 104] on div "hero . moveLeft ( 2 ) friend = hero . findNearestFriend ( ) hero . castIllusion…" at bounding box center [273, 105] width 110 height 116
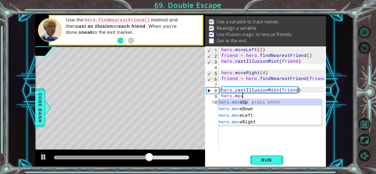
scroll to position [0, 1]
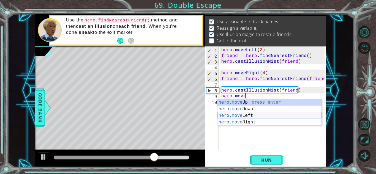
click at [275, 116] on div "hero.move Up press enter hero.move Down press enter hero.move Left press enter …" at bounding box center [270, 119] width 104 height 40
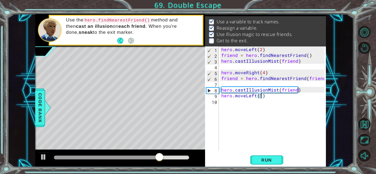
type textarea "hero.moveLeft(2)"
click at [236, 102] on div "hero . moveLeft ( 2 ) friend = hero . findNearestFriend ( ) hero . castIllusion…" at bounding box center [273, 105] width 107 height 116
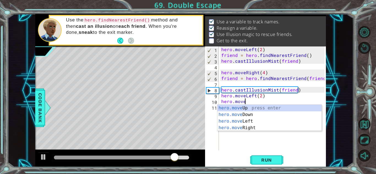
scroll to position [0, 1]
click at [257, 111] on div "hero.move Up press enter hero.move Down press enter hero.move Left press enter …" at bounding box center [270, 125] width 104 height 40
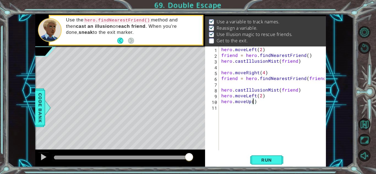
scroll to position [0, 2]
type textarea "hero.moveUp(4)"
click at [265, 160] on span "Run" at bounding box center [267, 161] width 22 height 6
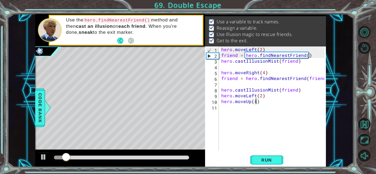
click at [157, 157] on div at bounding box center [121, 158] width 135 height 4
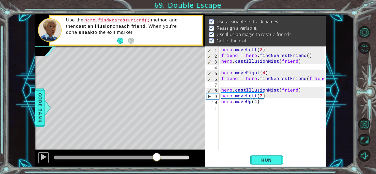
click at [43, 161] on div at bounding box center [43, 157] width 7 height 7
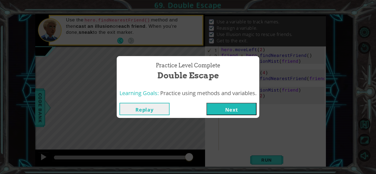
click at [244, 114] on button "Next" at bounding box center [232, 109] width 50 height 12
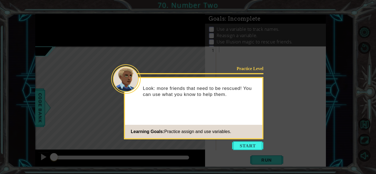
click at [243, 143] on button "Start" at bounding box center [247, 146] width 31 height 9
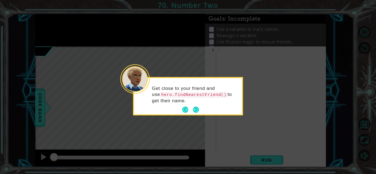
click at [197, 106] on button "Next" at bounding box center [195, 109] width 7 height 7
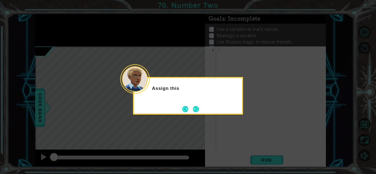
click at [196, 106] on button "Next" at bounding box center [196, 109] width 10 height 10
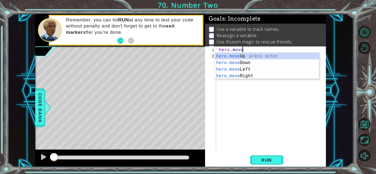
scroll to position [0, 1]
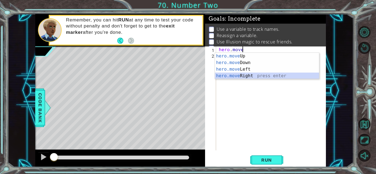
click at [273, 78] on div "hero.move Up press enter hero.move Down press enter hero.move Left press enter …" at bounding box center [267, 73] width 104 height 40
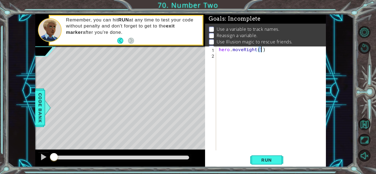
type textarea "hero.moveRight(2)"
click at [226, 59] on div "hero . moveRight ( 2 )" at bounding box center [273, 105] width 110 height 116
click at [238, 53] on div "hero . moveRight ( 2 ) friend = hero . fin" at bounding box center [273, 105] width 110 height 116
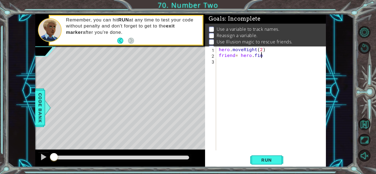
click at [265, 56] on div "hero . moveRight ( 2 ) friend = hero . fin" at bounding box center [273, 105] width 110 height 116
type textarea "friend= hero.find"
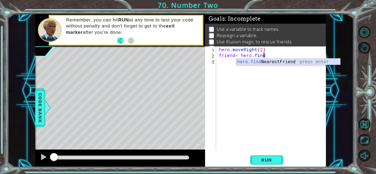
click at [273, 61] on div "hero.find NearestFriend press enter" at bounding box center [288, 69] width 104 height 20
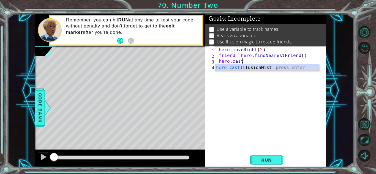
scroll to position [0, 1]
click at [274, 68] on div "hero.cast IllusionMist press enter" at bounding box center [267, 74] width 104 height 20
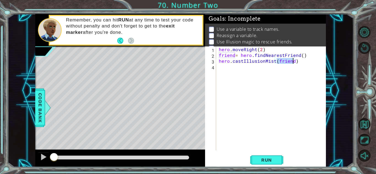
type textarea "hero.castIllusionMist(friend)"
click at [271, 159] on span "Run" at bounding box center [267, 161] width 22 height 6
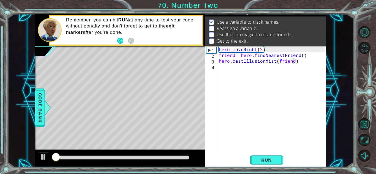
scroll to position [7, 0]
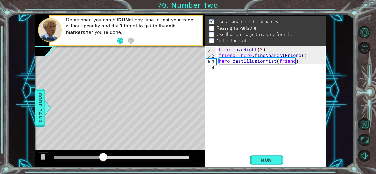
click at [229, 72] on div "hero . moveRight ( 2 ) friend = hero . findNearestFriend ( ) hero . castIllusio…" at bounding box center [273, 105] width 110 height 116
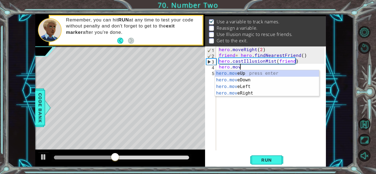
scroll to position [0, 1]
click at [267, 94] on div "hero.move Up press enter hero.move Down press enter hero.move Left press enter …" at bounding box center [267, 90] width 104 height 40
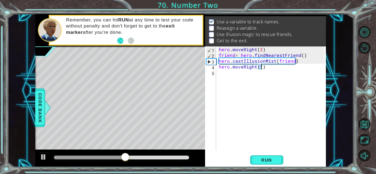
type textarea "hero.moveRight(2)"
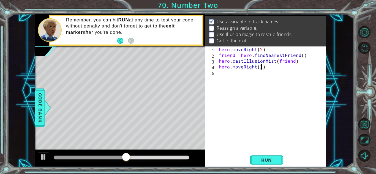
scroll to position [0, 2]
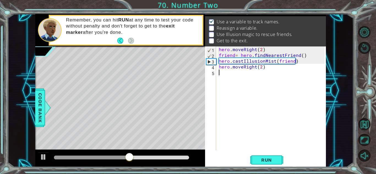
click at [226, 78] on div "hero . moveRight ( 2 ) friend = hero . findNearestFriend ( ) hero . castIllusio…" at bounding box center [273, 105] width 110 height 116
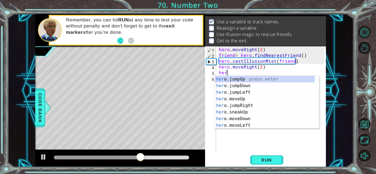
scroll to position [0, 0]
type textarea "h"
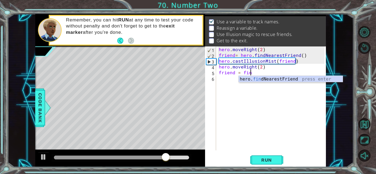
scroll to position [0, 2]
type textarea "friend = find"
click at [283, 80] on div "hero. find NearestFriend press enter" at bounding box center [291, 86] width 104 height 20
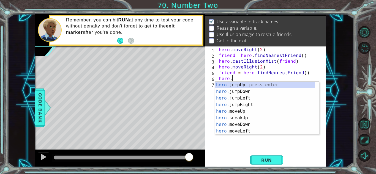
scroll to position [0, 0]
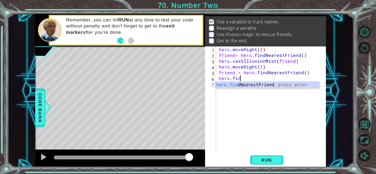
type textarea "hero.find"
click at [234, 85] on div "hero.find NearestFriend press enter" at bounding box center [267, 92] width 104 height 20
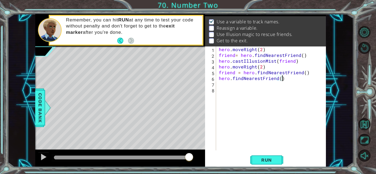
click at [282, 80] on div "hero . moveRight ( 2 ) friend = hero . findNearestFriend ( ) hero . castIllusio…" at bounding box center [273, 105] width 110 height 116
type textarea "hero.findNearestFriend()"
click at [236, 88] on div "hero . moveRight ( 2 ) friend = hero . findNearestFriend ( ) hero . castIllusio…" at bounding box center [273, 105] width 110 height 116
click at [287, 77] on div "hero . moveRight ( 2 ) friend = hero . findNearestFriend ( ) hero . castIllusio…" at bounding box center [273, 105] width 110 height 116
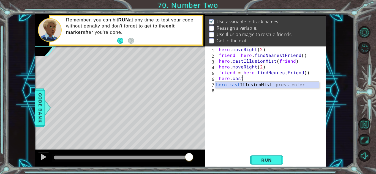
scroll to position [0, 1]
click at [300, 84] on div "hero.cast IllusionMist press enter" at bounding box center [267, 92] width 104 height 20
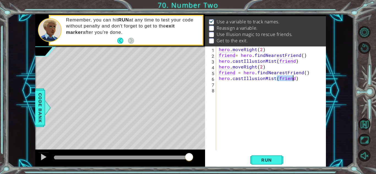
type textarea "hero.castIllusionMist(friend)"
click at [273, 160] on span "Run" at bounding box center [267, 161] width 22 height 6
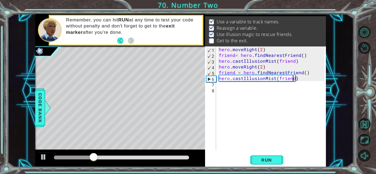
click at [225, 85] on div "hero . moveRight ( 2 ) friend = hero . findNearestFriend ( ) hero . castIllusio…" at bounding box center [273, 105] width 110 height 116
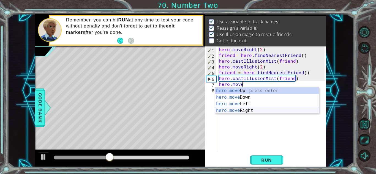
click at [281, 111] on div "hero.move Up press enter hero.move Down press enter hero.move Left press enter …" at bounding box center [267, 108] width 104 height 40
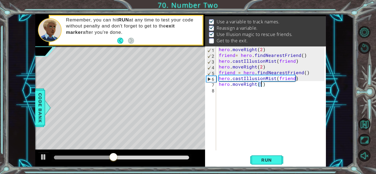
scroll to position [0, 2]
type textarea "hero.moveRight(2)"
click at [268, 162] on span "Run" at bounding box center [267, 161] width 22 height 6
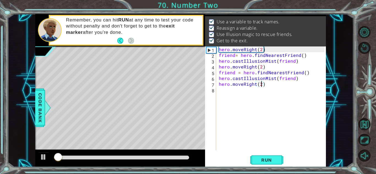
drag, startPoint x: 139, startPoint y: 153, endPoint x: 142, endPoint y: 160, distance: 7.5
click at [139, 155] on div at bounding box center [120, 159] width 170 height 18
click at [142, 160] on div at bounding box center [122, 158] width 140 height 8
click at [144, 157] on div at bounding box center [121, 158] width 135 height 4
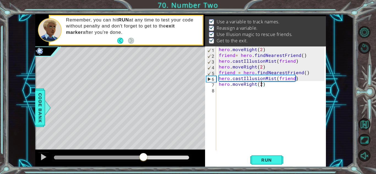
click at [155, 160] on div at bounding box center [122, 158] width 140 height 8
click at [158, 159] on div at bounding box center [121, 158] width 135 height 4
click at [45, 159] on div at bounding box center [43, 157] width 7 height 7
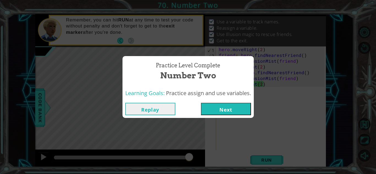
click at [239, 112] on button "Next" at bounding box center [226, 109] width 50 height 12
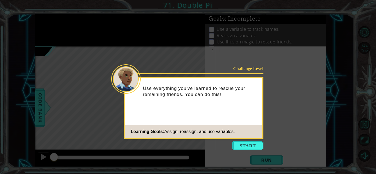
drag, startPoint x: 236, startPoint y: 143, endPoint x: 233, endPoint y: 150, distance: 7.3
click at [233, 145] on button "Start" at bounding box center [247, 146] width 31 height 9
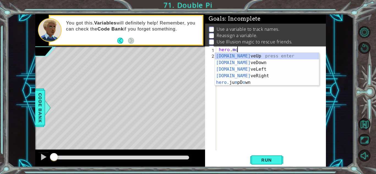
scroll to position [0, 1]
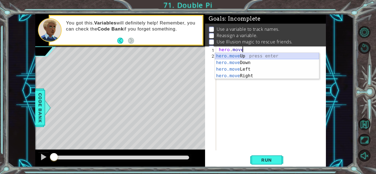
click at [253, 56] on div "hero.move Up press enter hero.move Down press enter hero.move Left press enter …" at bounding box center [267, 73] width 104 height 40
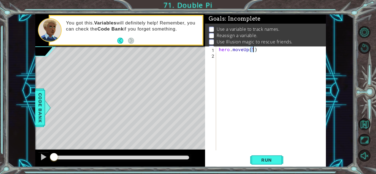
type textarea "hero.moveUp(2)"
click at [246, 57] on div "hero . moveUp ( 2 )" at bounding box center [273, 105] width 110 height 116
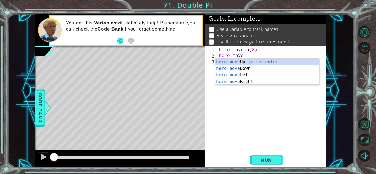
scroll to position [0, 1]
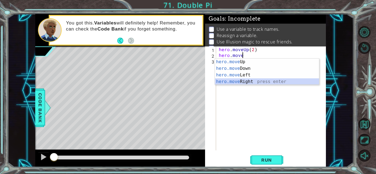
click at [246, 83] on div "hero.move Up press enter hero.move Down press enter hero.move Left press enter …" at bounding box center [267, 79] width 104 height 40
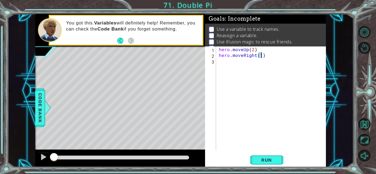
type textarea "hero.moveRight(2)"
click at [231, 62] on div "hero . moveUp ( 2 ) hero . moveRight ( 2 )" at bounding box center [273, 105] width 110 height 116
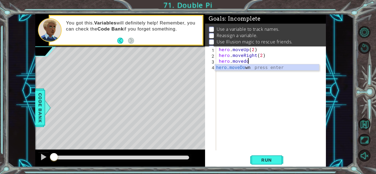
scroll to position [0, 2]
click at [286, 67] on div "hero.moveDown press enter" at bounding box center [267, 74] width 104 height 20
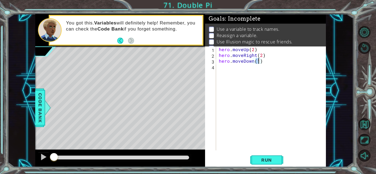
scroll to position [0, 2]
click at [236, 71] on div "hero . moveUp ( 2 ) hero . moveRight ( 2 ) hero . moveDown ( 2 )" at bounding box center [273, 105] width 110 height 116
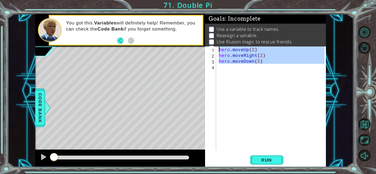
type textarea "hero.moveUp(2) hero.moveRight(2)"
click at [232, 69] on div "hero . moveUp ( 2 ) hero . moveRight ( 2 ) hero . moveDown ( 2 )" at bounding box center [271, 99] width 107 height 104
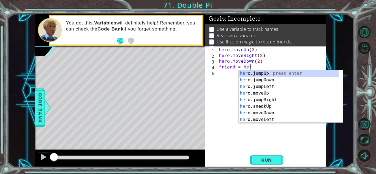
scroll to position [0, 2]
type textarea "friend = hero.f"
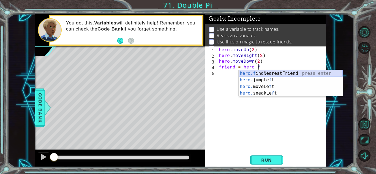
click at [303, 75] on div "hero.f indNearestFriend press enter hero. jumpLe f t press enter hero. moveLe f…" at bounding box center [291, 90] width 104 height 40
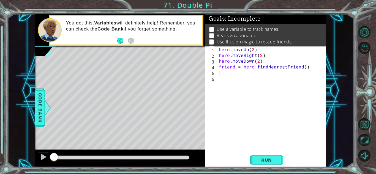
type textarea "j"
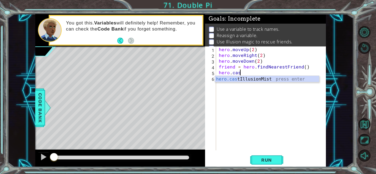
scroll to position [0, 1]
click at [247, 81] on div "hero.cast IllusionMist press enter" at bounding box center [267, 86] width 104 height 20
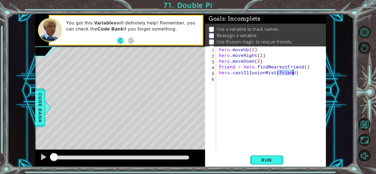
type textarea "hero.castIllusionMist(friend)"
click at [278, 160] on button "Run" at bounding box center [266, 160] width 33 height 12
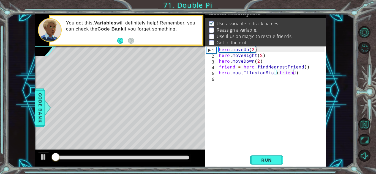
scroll to position [7, 0]
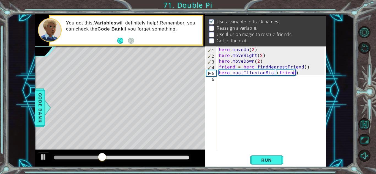
click at [243, 84] on div "hero . moveUp ( 2 ) hero . moveRight ( 2 ) hero . moveDown ( 2 ) friend = hero …" at bounding box center [273, 105] width 110 height 116
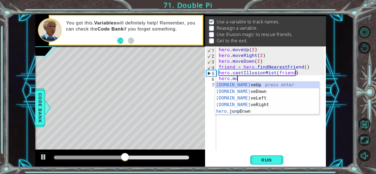
scroll to position [0, 1]
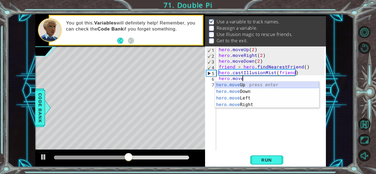
click at [253, 86] on div "hero.move Up press enter hero.move Down press enter hero.move Left press enter …" at bounding box center [267, 102] width 104 height 40
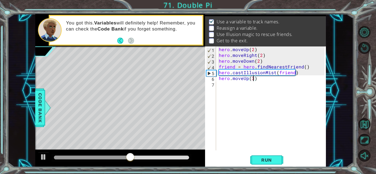
scroll to position [0, 2]
type textarea "hero.moveUp(3)"
click at [268, 160] on span "Run" at bounding box center [267, 161] width 22 height 6
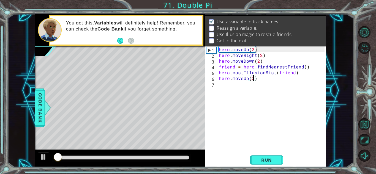
click at [236, 91] on div "hero . moveUp ( 2 ) hero . moveRight ( 2 ) hero . moveDown ( 2 ) friend = hero …" at bounding box center [273, 105] width 110 height 116
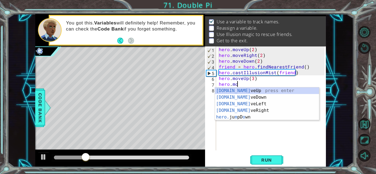
scroll to position [0, 1]
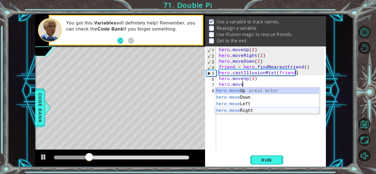
click at [264, 110] on div "hero.move Up press enter hero.move Down press enter hero.move Left press enter …" at bounding box center [267, 108] width 104 height 40
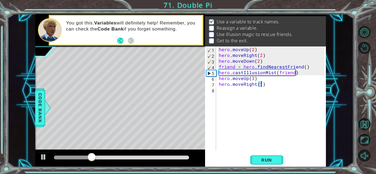
type textarea "hero.moveRight(3)"
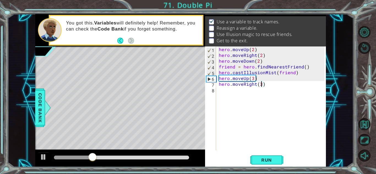
scroll to position [0, 2]
click at [223, 92] on div "hero . moveUp ( 2 ) hero . moveRight ( 2 ) hero . moveDown ( 2 ) friend = hero …" at bounding box center [273, 105] width 110 height 116
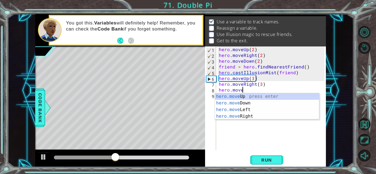
scroll to position [0, 1]
click at [262, 105] on div "hero.move Up press enter hero.move Down press enter hero.move Left press enter …" at bounding box center [267, 113] width 104 height 40
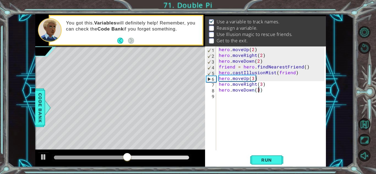
scroll to position [0, 2]
type textarea "hero.moveDown(3)"
click at [266, 159] on span "Run" at bounding box center [267, 161] width 22 height 6
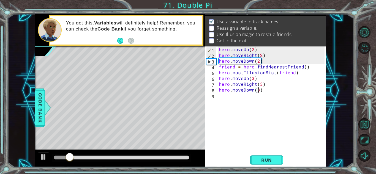
click at [234, 103] on div "hero . moveUp ( 2 ) hero . moveRight ( 2 ) hero . moveDown ( 2 ) friend = hero …" at bounding box center [273, 105] width 110 height 116
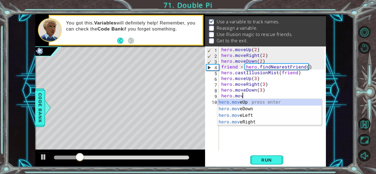
scroll to position [0, 1]
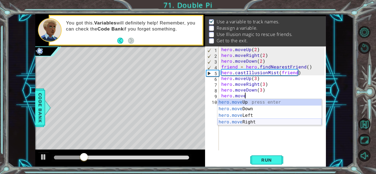
click at [256, 120] on div "hero.move Up press enter hero.move Down press enter hero.move Left press enter …" at bounding box center [270, 119] width 104 height 40
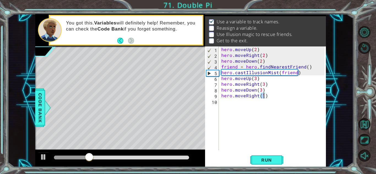
scroll to position [0, 2]
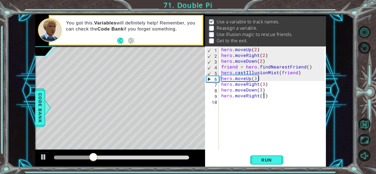
click at [272, 157] on button "Run" at bounding box center [266, 160] width 33 height 12
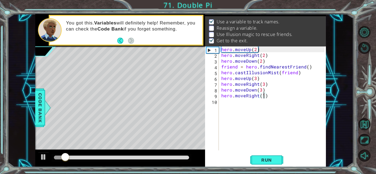
click at [143, 158] on div at bounding box center [121, 158] width 135 height 4
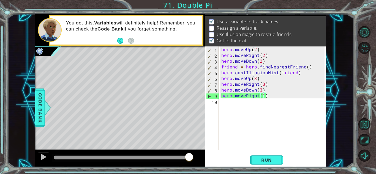
click at [262, 162] on span "Run" at bounding box center [267, 161] width 22 height 6
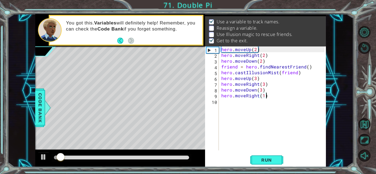
click at [266, 95] on div "hero . moveUp ( 2 ) hero . moveRight ( 2 ) hero . moveDown ( 2 ) friend = hero …" at bounding box center [273, 105] width 107 height 116
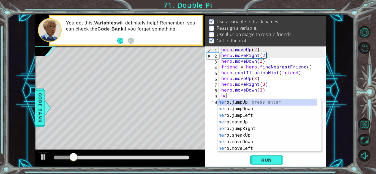
scroll to position [0, 0]
type textarea "h"
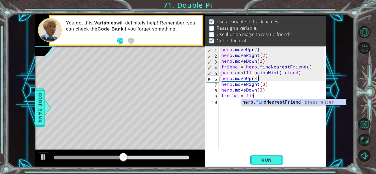
scroll to position [0, 2]
type textarea "freind = find"
click at [284, 102] on div "hero. find NearestFriend press enter" at bounding box center [294, 109] width 104 height 20
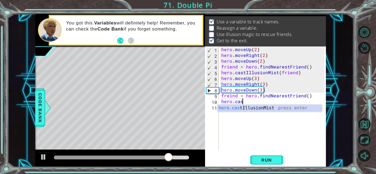
scroll to position [0, 1]
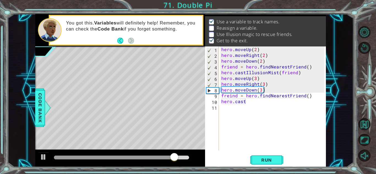
click at [235, 105] on body "1 ההההההההההההההההההההההההההההההההההההההההההההההההההההההההההההההההההההההההההההה…" at bounding box center [188, 87] width 376 height 174
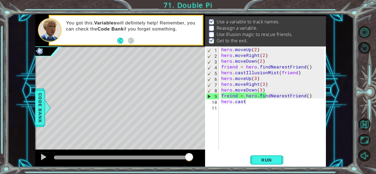
click at [250, 104] on div "hero . moveUp ( 2 ) hero . moveRight ( 2 ) hero . moveDown ( 2 ) friend = hero …" at bounding box center [273, 105] width 107 height 116
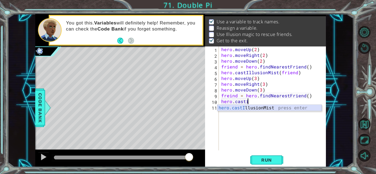
click at [268, 109] on div "hero.castI llusionMist press enter" at bounding box center [270, 115] width 104 height 20
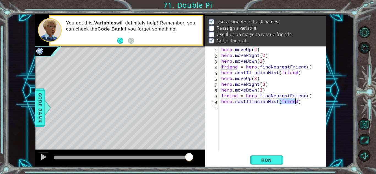
type textarea "hero.castIllusionMist(friend)"
click at [263, 155] on button "Run" at bounding box center [266, 160] width 33 height 12
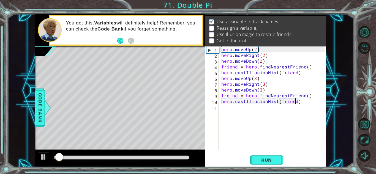
click at [222, 107] on div "hero . moveUp ( 2 ) hero . moveRight ( 2 ) hero . moveDown ( 2 ) friend = hero …" at bounding box center [273, 105] width 107 height 116
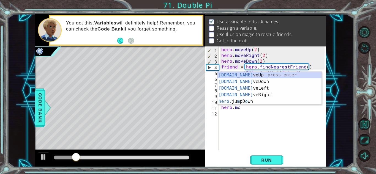
scroll to position [0, 1]
click at [266, 96] on div "[DOMAIN_NAME] veUp press enter [DOMAIN_NAME] veDown press enter [DOMAIN_NAME] v…" at bounding box center [270, 95] width 104 height 46
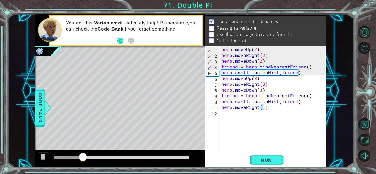
scroll to position [0, 2]
click at [274, 160] on span "Run" at bounding box center [267, 161] width 22 height 6
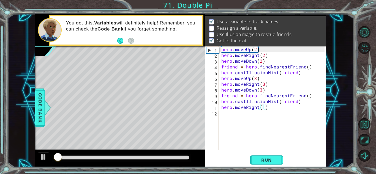
click at [169, 159] on div at bounding box center [121, 158] width 135 height 4
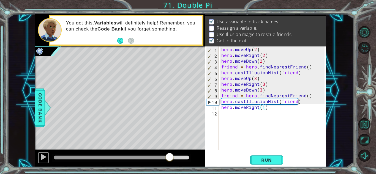
click at [38, 157] on button at bounding box center [43, 157] width 11 height 11
click at [41, 157] on div at bounding box center [43, 157] width 7 height 7
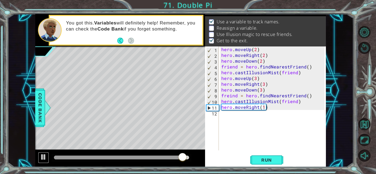
click at [41, 157] on div at bounding box center [43, 157] width 7 height 7
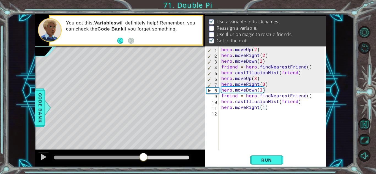
click at [144, 157] on div at bounding box center [99, 158] width 90 height 4
click at [43, 157] on div at bounding box center [43, 157] width 7 height 7
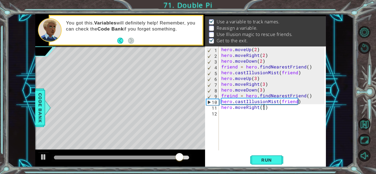
click at [154, 155] on div at bounding box center [122, 158] width 140 height 8
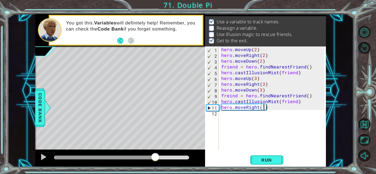
click at [155, 158] on div at bounding box center [104, 158] width 101 height 4
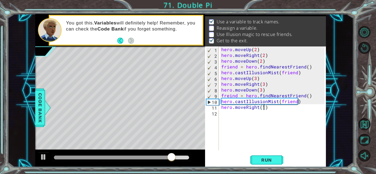
click at [140, 156] on div at bounding box center [113, 158] width 118 height 4
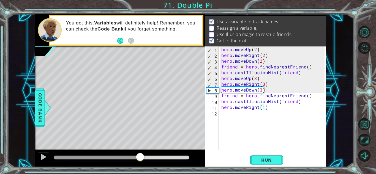
click at [310, 95] on div "hero . moveUp ( 2 ) hero . moveRight ( 2 ) hero . moveDown ( 2 ) friend = hero …" at bounding box center [273, 105] width 107 height 116
click at [268, 163] on span "Run" at bounding box center [267, 161] width 22 height 6
click at [151, 159] on div at bounding box center [121, 158] width 135 height 4
click at [37, 159] on div at bounding box center [120, 159] width 170 height 18
click at [42, 157] on div at bounding box center [43, 157] width 7 height 7
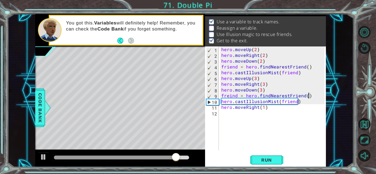
click at [236, 94] on div "hero . moveUp ( 2 ) hero . moveRight ( 2 ) hero . moveDown ( 2 ) friend = hero …" at bounding box center [273, 105] width 107 height 116
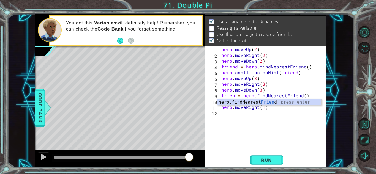
scroll to position [0, 1]
type textarea "friend = hero.findNearestFriend()"
click at [274, 159] on span "Run" at bounding box center [267, 161] width 22 height 6
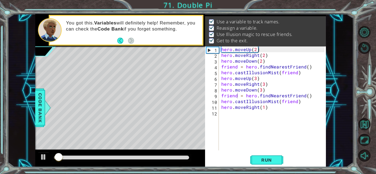
click at [170, 154] on div at bounding box center [122, 158] width 140 height 8
click at [169, 155] on div at bounding box center [122, 158] width 140 height 8
click at [168, 155] on div at bounding box center [122, 158] width 140 height 8
drag, startPoint x: 166, startPoint y: 158, endPoint x: 153, endPoint y: 159, distance: 12.2
click at [165, 159] on div at bounding box center [121, 158] width 135 height 4
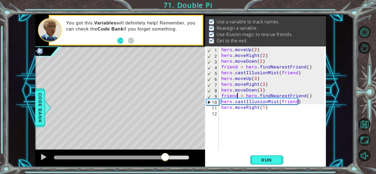
click at [144, 157] on div at bounding box center [109, 158] width 111 height 4
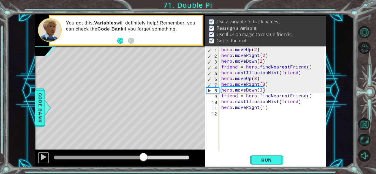
click at [44, 159] on div at bounding box center [43, 157] width 7 height 7
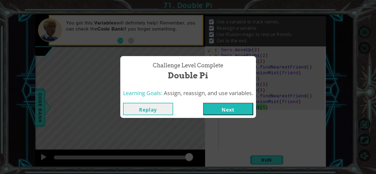
click at [212, 107] on button "Next" at bounding box center [228, 109] width 50 height 12
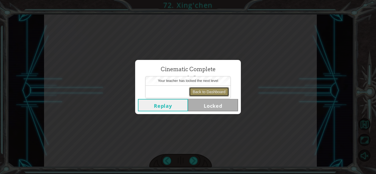
click at [212, 93] on button "Back to Dashboard" at bounding box center [209, 91] width 40 height 9
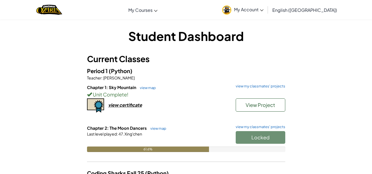
click at [158, 128] on link "view map" at bounding box center [157, 128] width 19 height 4
